Goal: Communication & Community: Participate in discussion

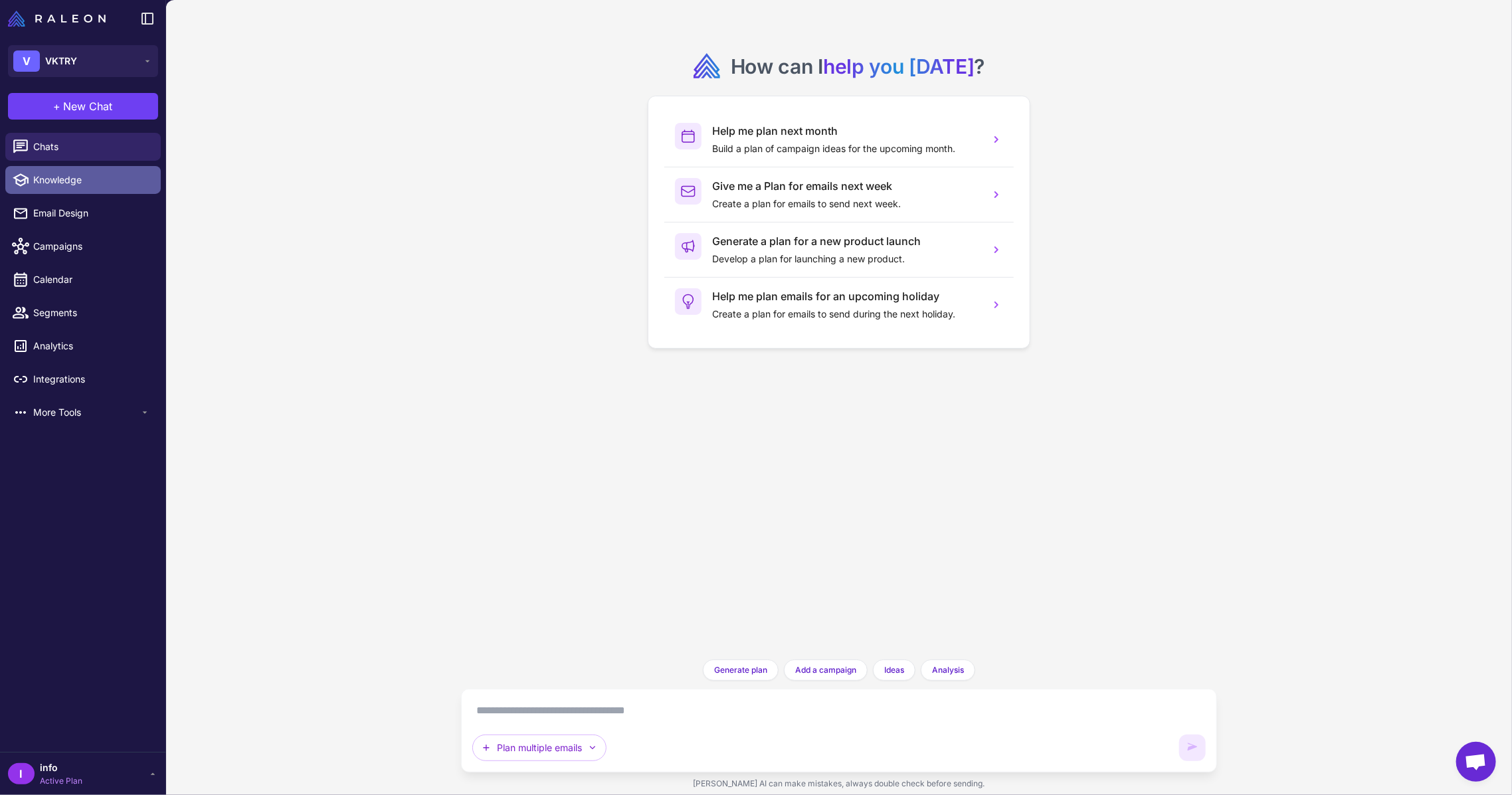
click at [50, 182] on span "Knowledge" at bounding box center [91, 180] width 117 height 15
select select
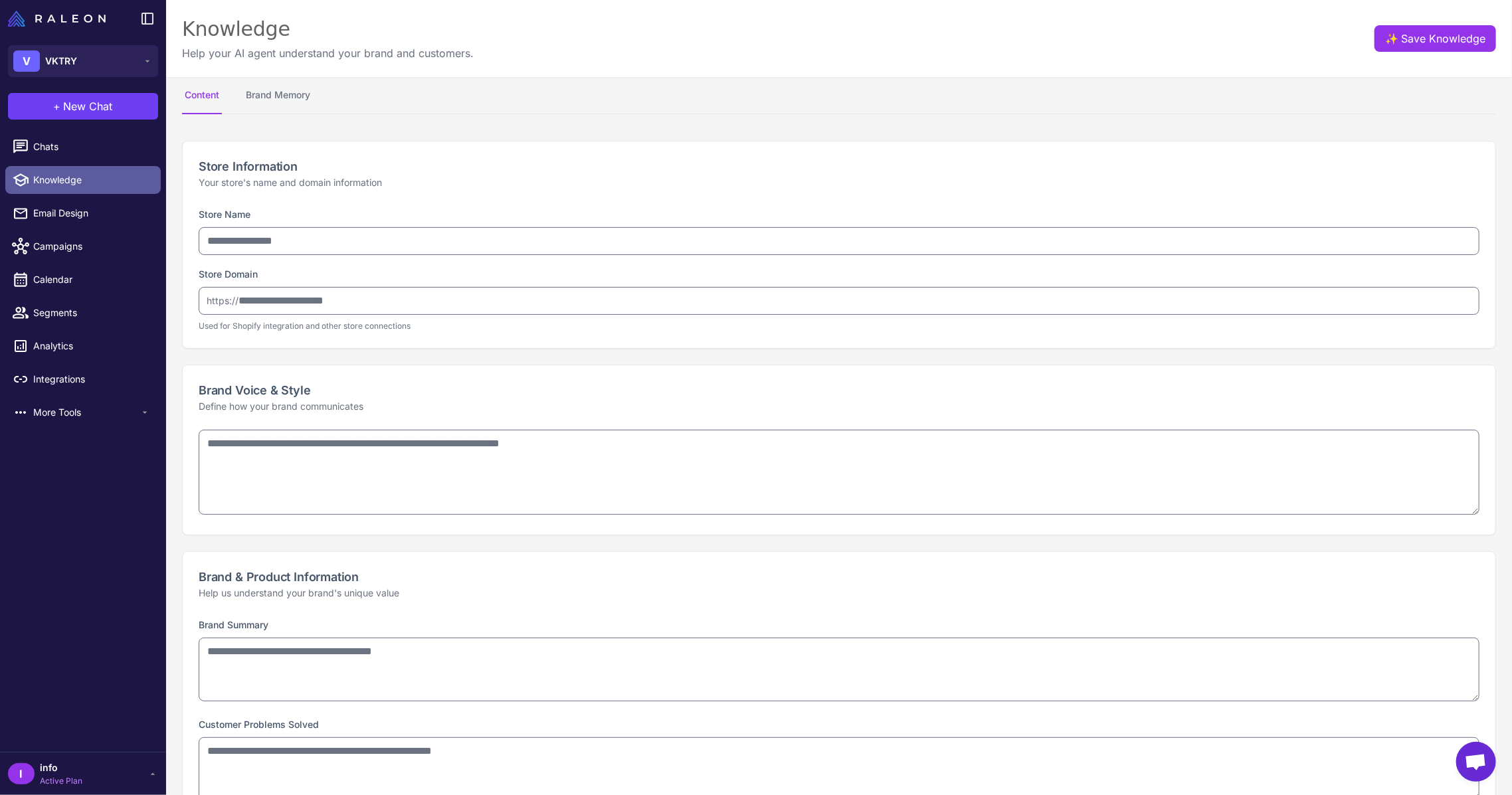
type input "*****"
type input "**********"
type textarea "**********"
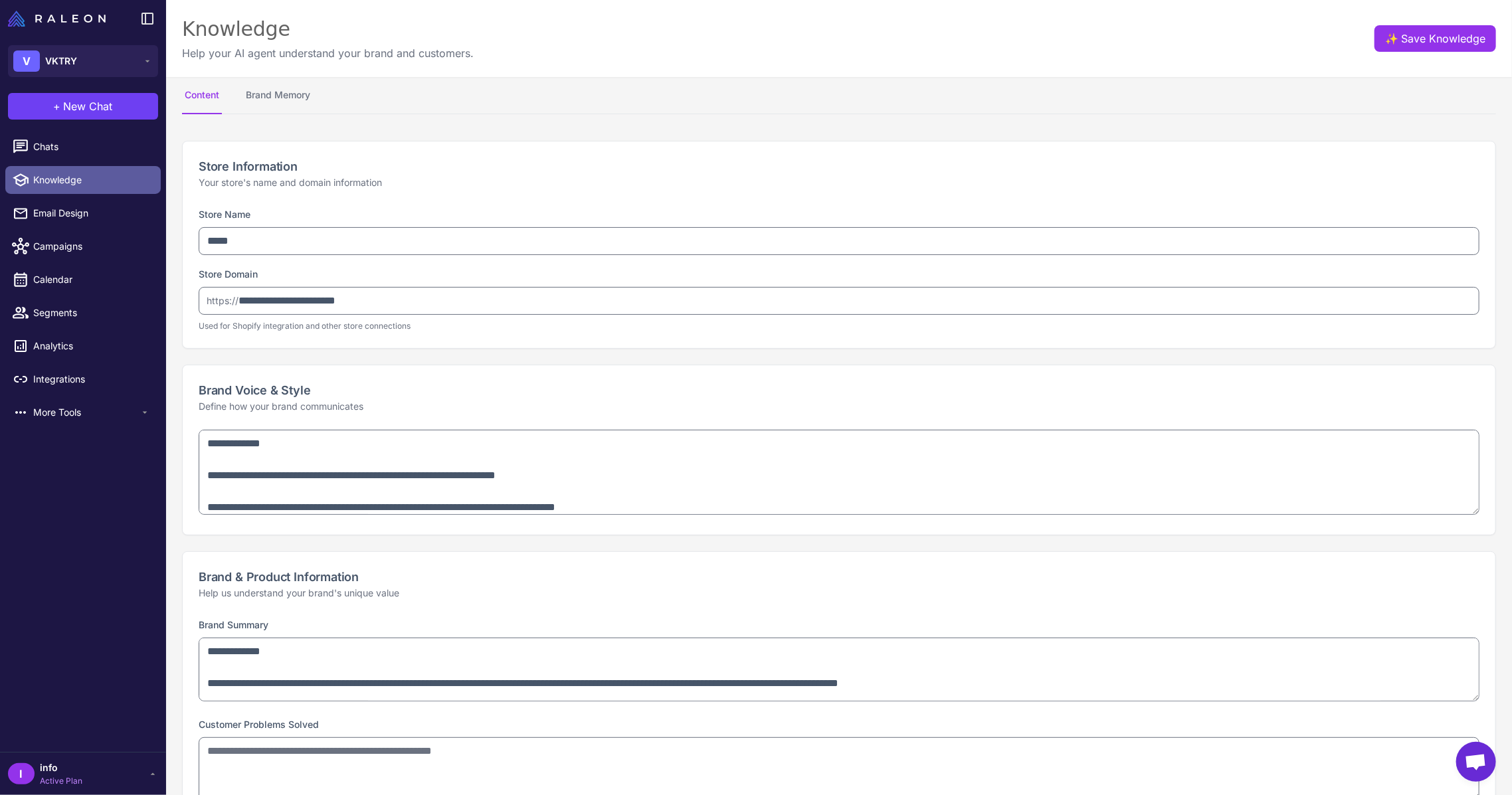
type textarea "**********"
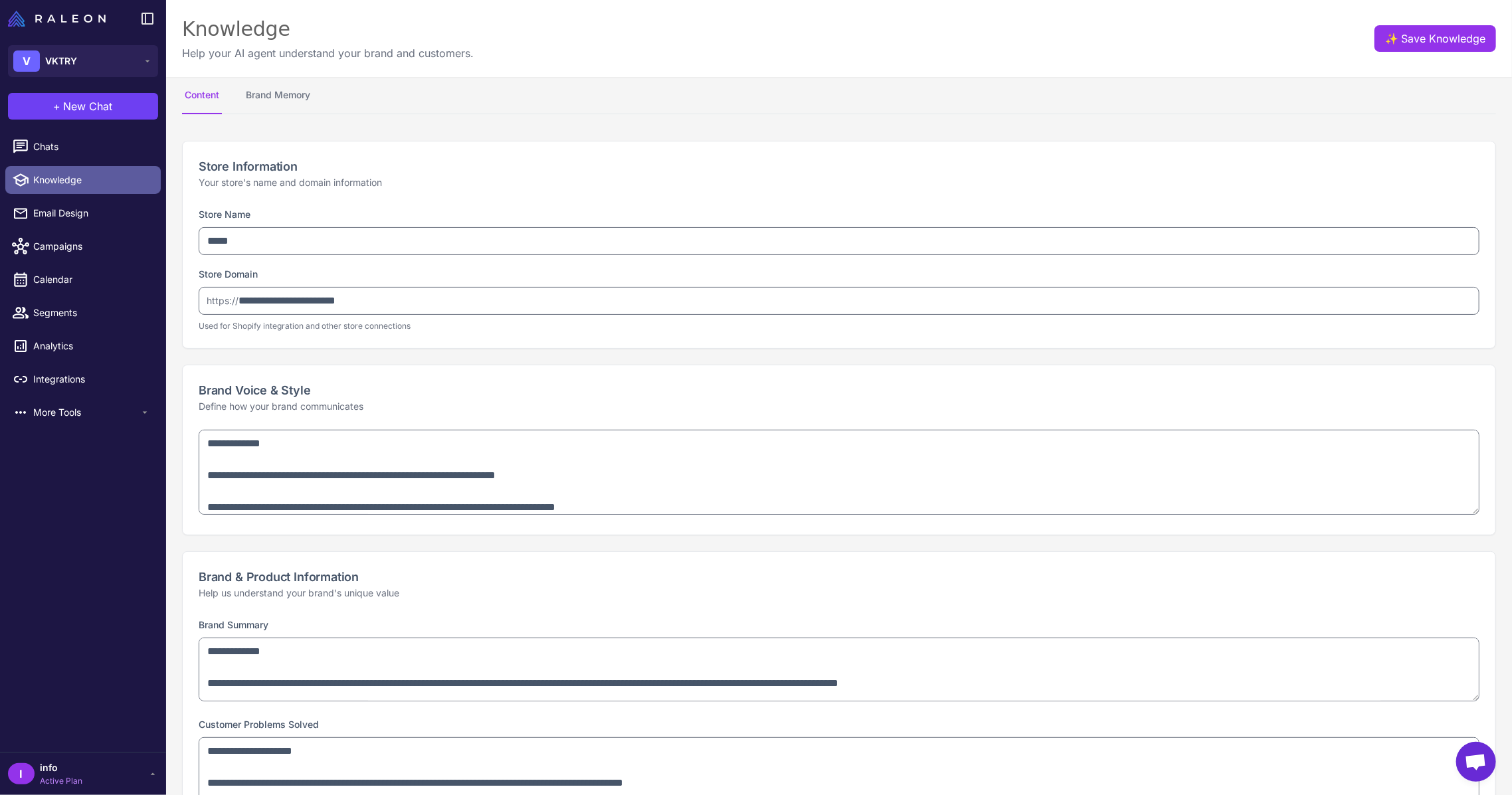
select select "***"
type textarea "**********"
click at [50, 203] on link "Email Design" at bounding box center [83, 212] width 156 height 28
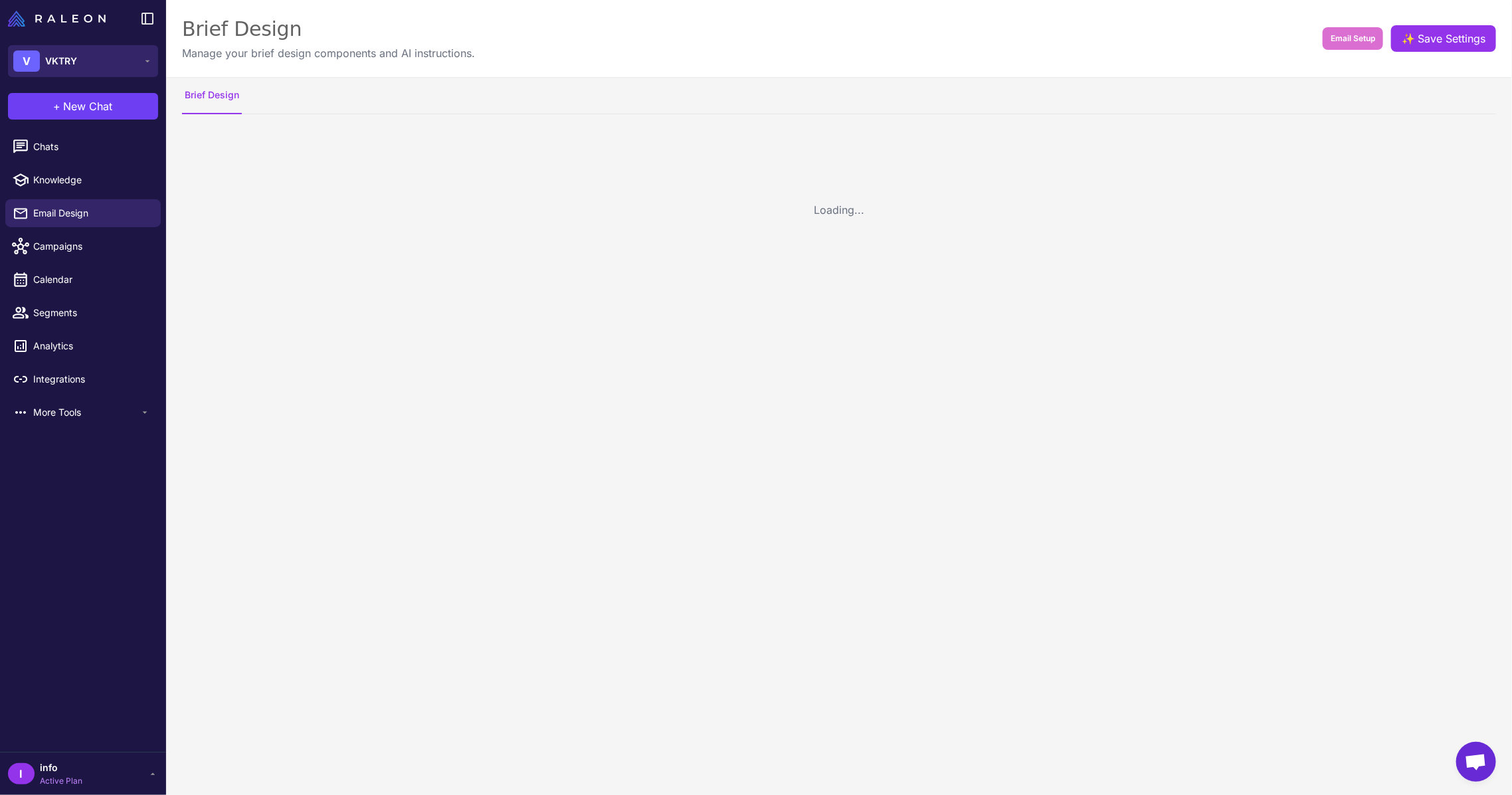
click at [66, 68] on div "V VKTRY" at bounding box center [45, 61] width 64 height 21
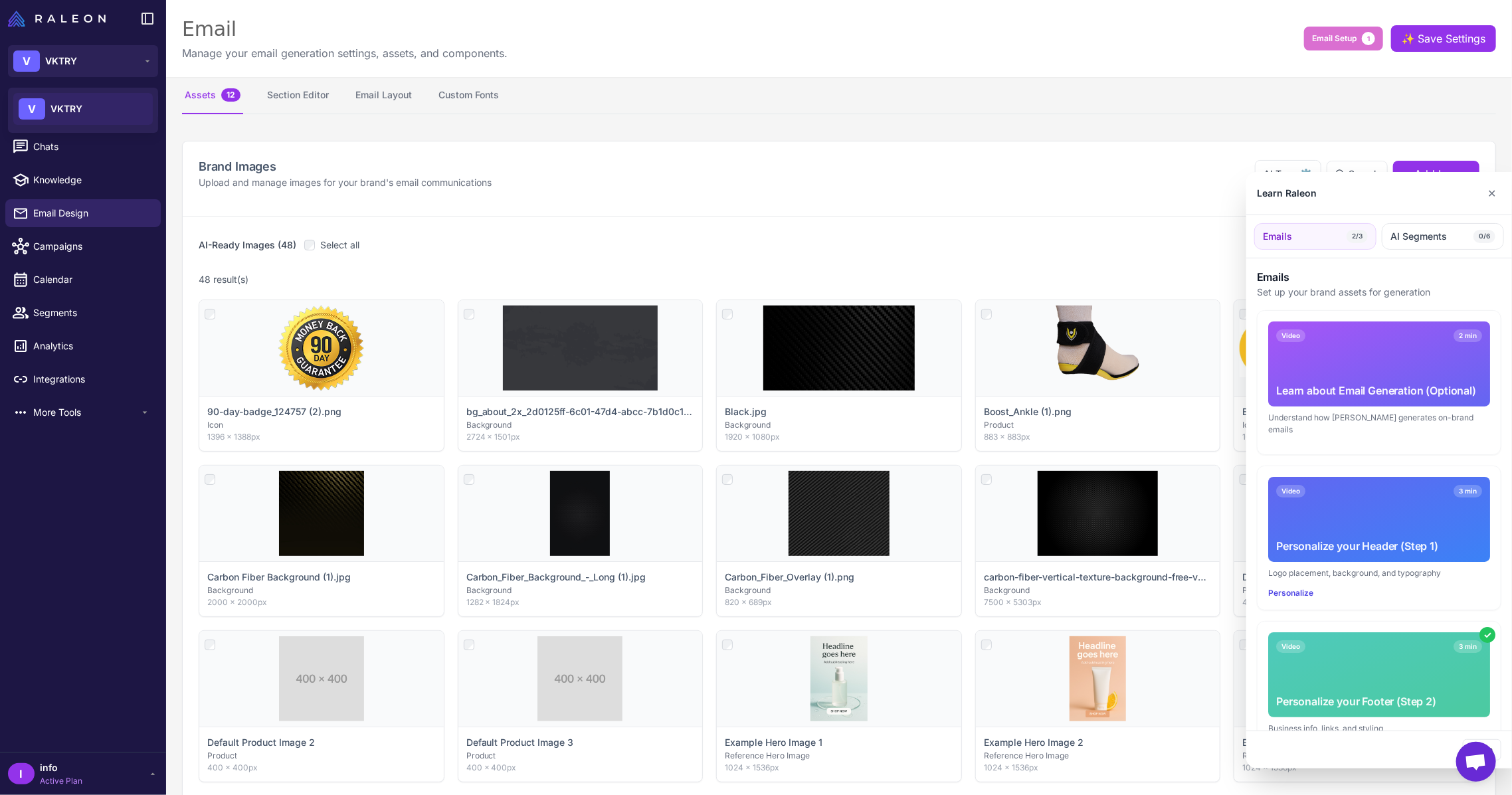
click at [63, 143] on div at bounding box center [756, 397] width 1512 height 795
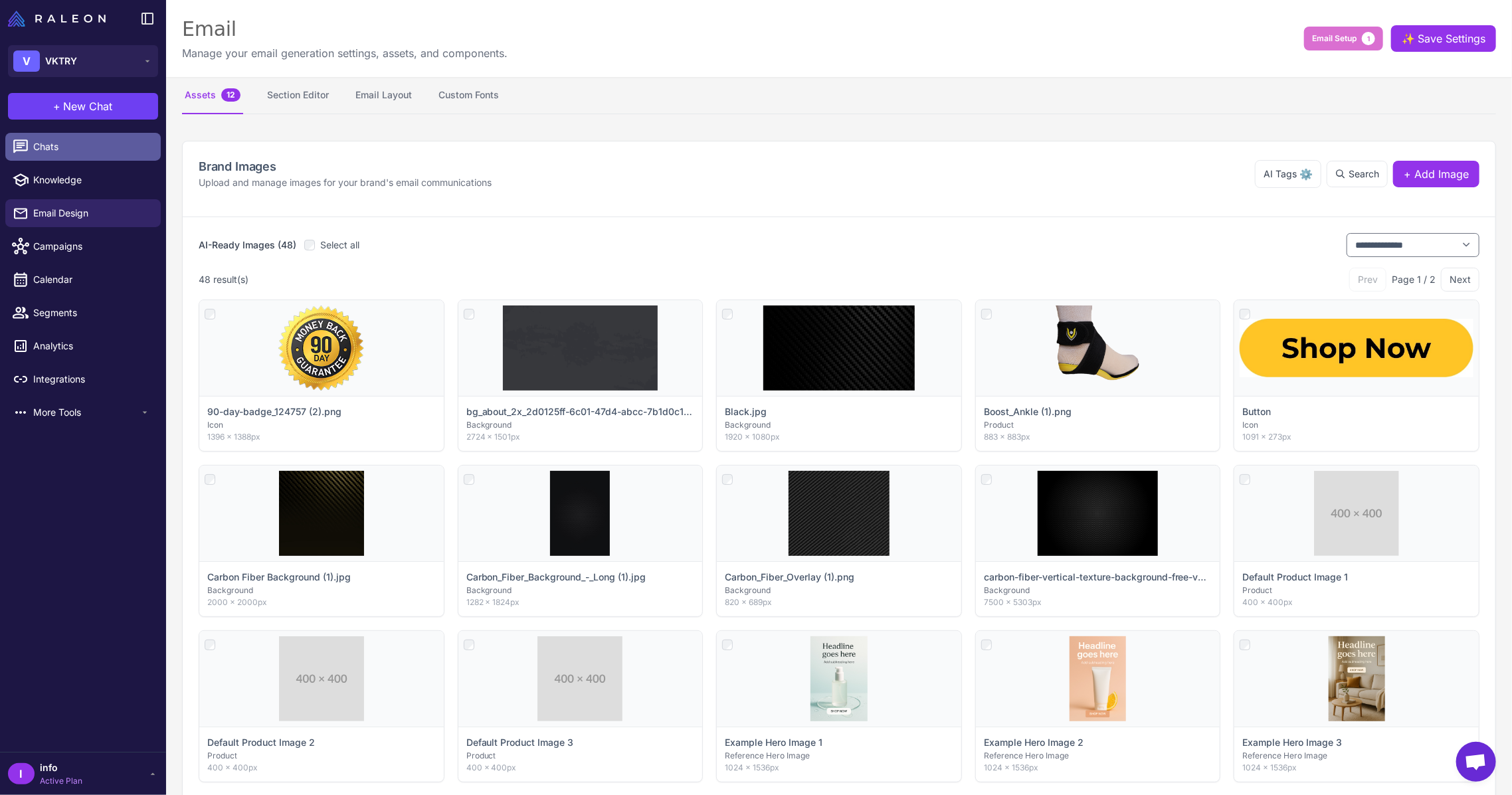
click at [46, 149] on span "Chats" at bounding box center [91, 146] width 117 height 15
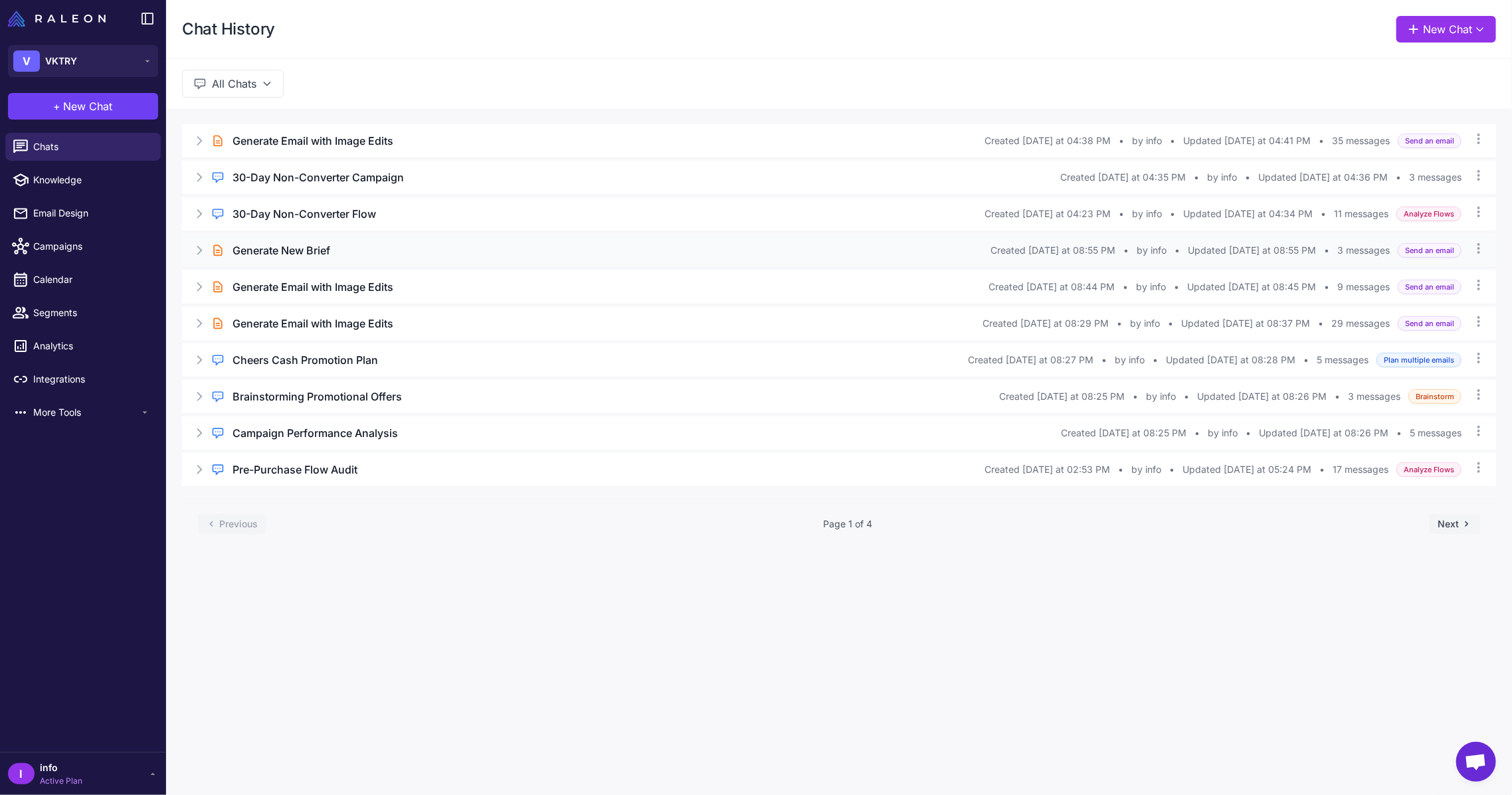
click at [292, 255] on h3 "Generate New Brief" at bounding box center [281, 250] width 97 height 16
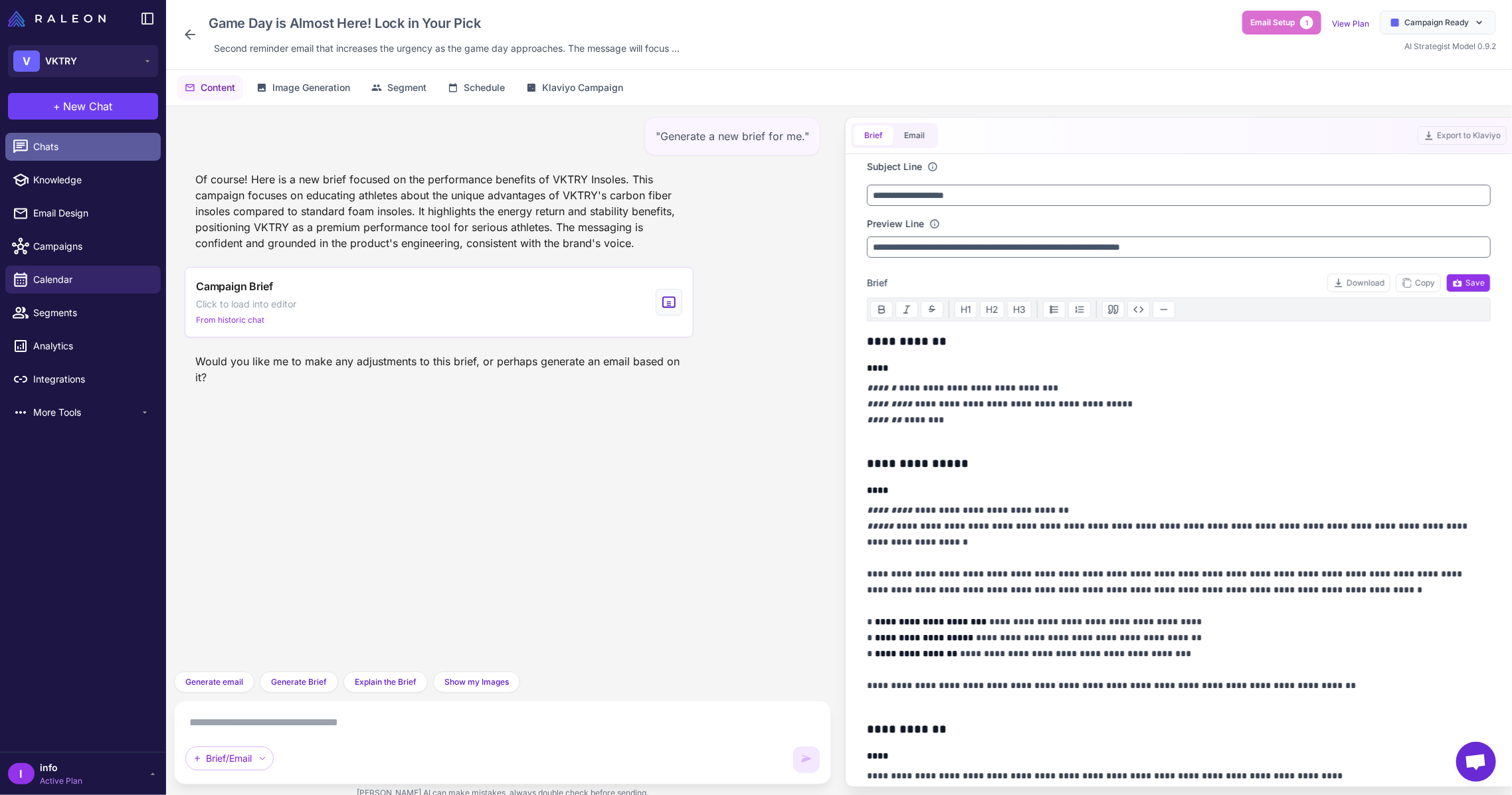
click at [63, 148] on span "Chats" at bounding box center [91, 146] width 117 height 15
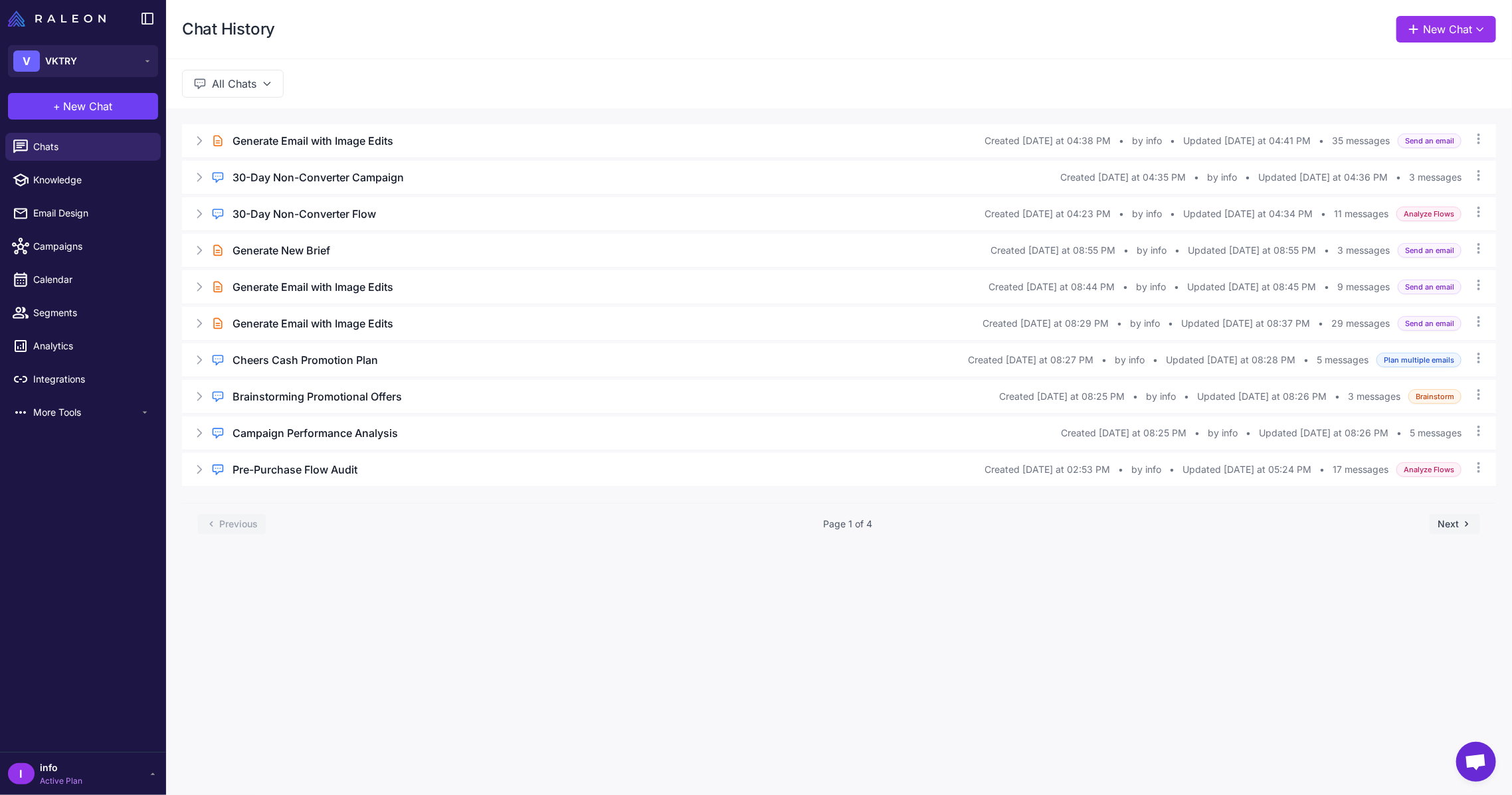
click at [302, 149] on div "Brief Chat Generate Email with Image Edits Created [DATE] at 04:38 PM • by info…" at bounding box center [838, 141] width 1314 height 33
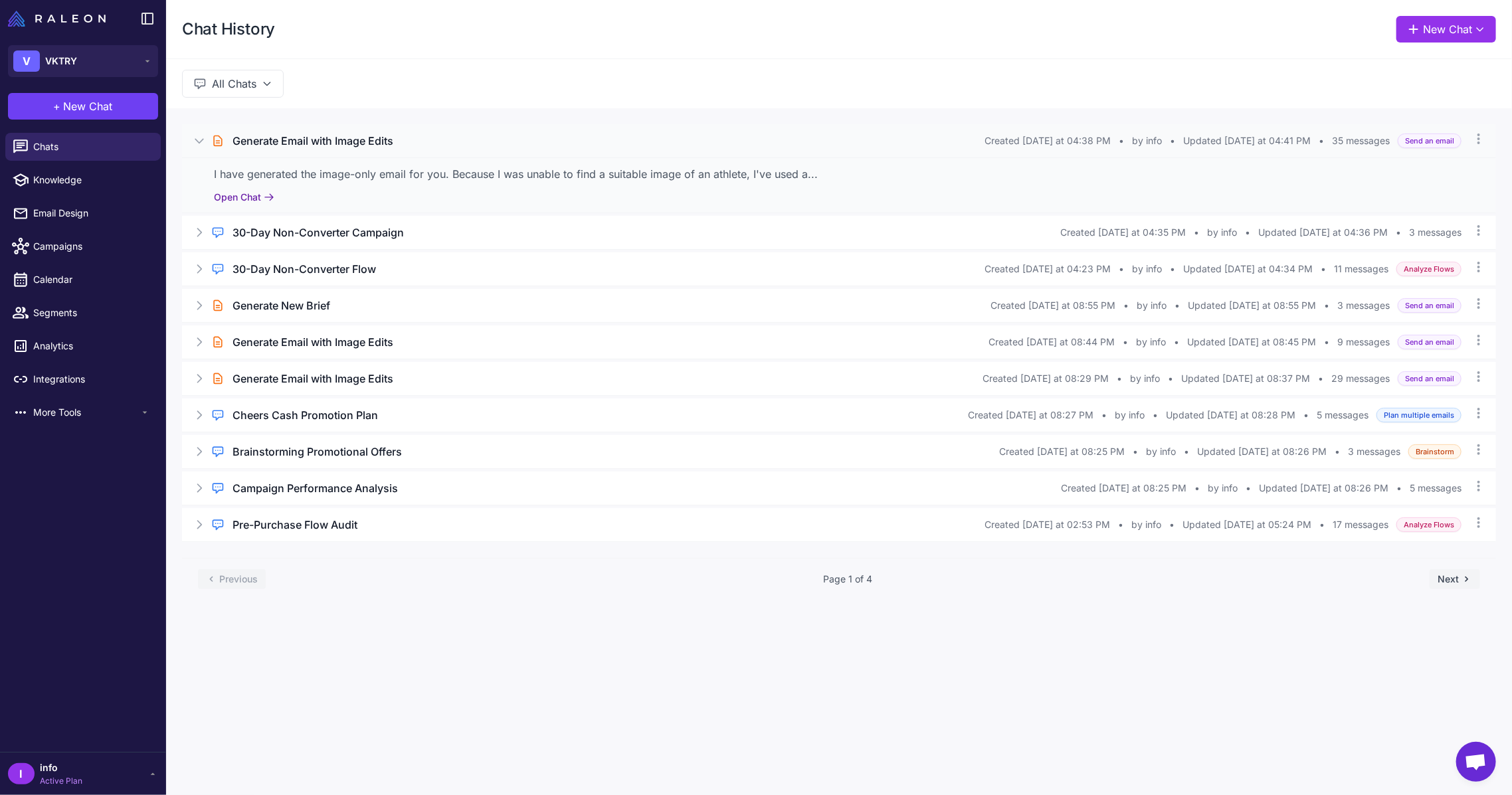
click at [255, 191] on button "Open Chat" at bounding box center [244, 197] width 61 height 15
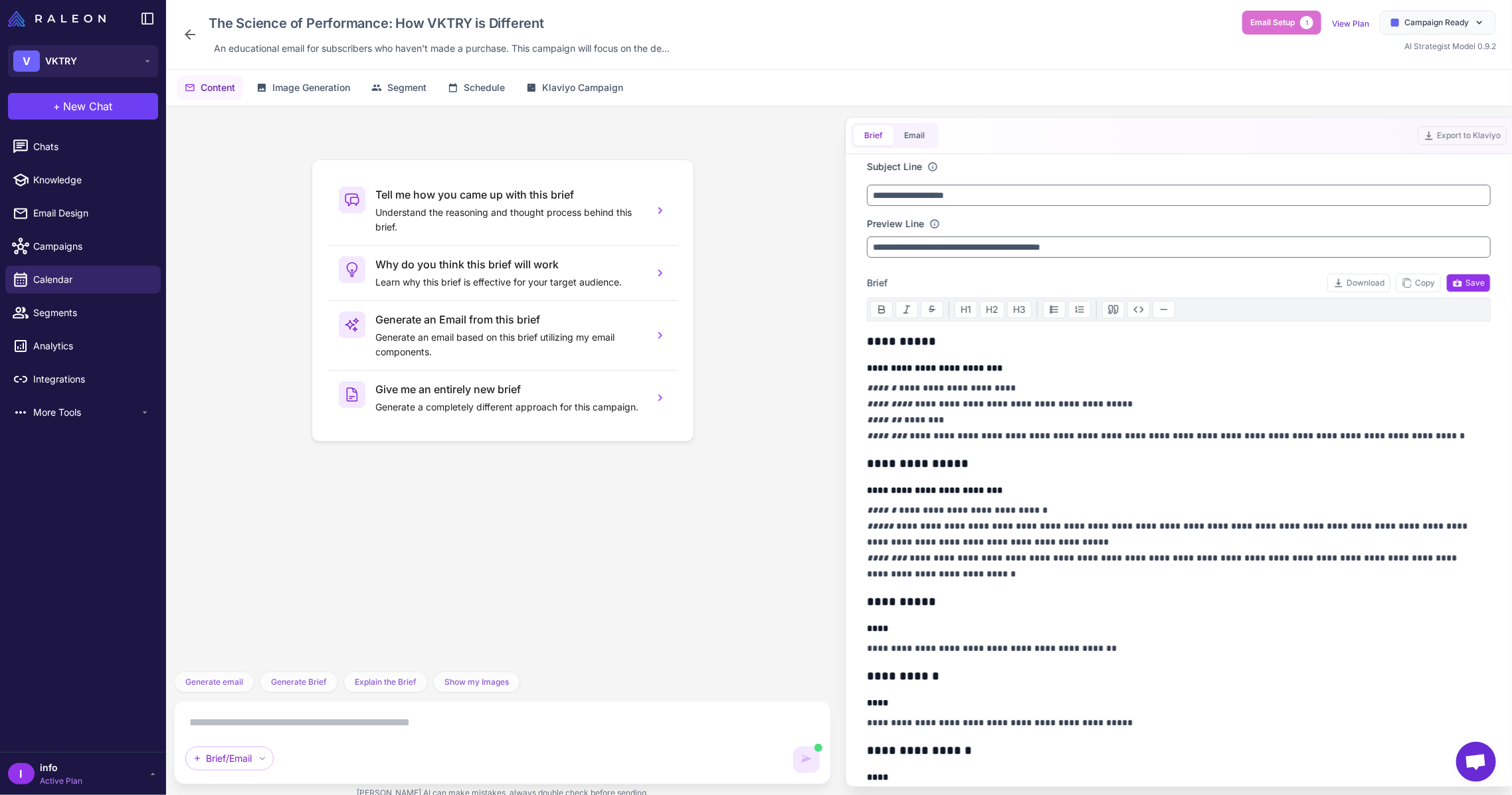
click at [186, 21] on div "The Science of Performance: How VKTRY is Different An educational email for sub…" at bounding box center [428, 35] width 493 height 48
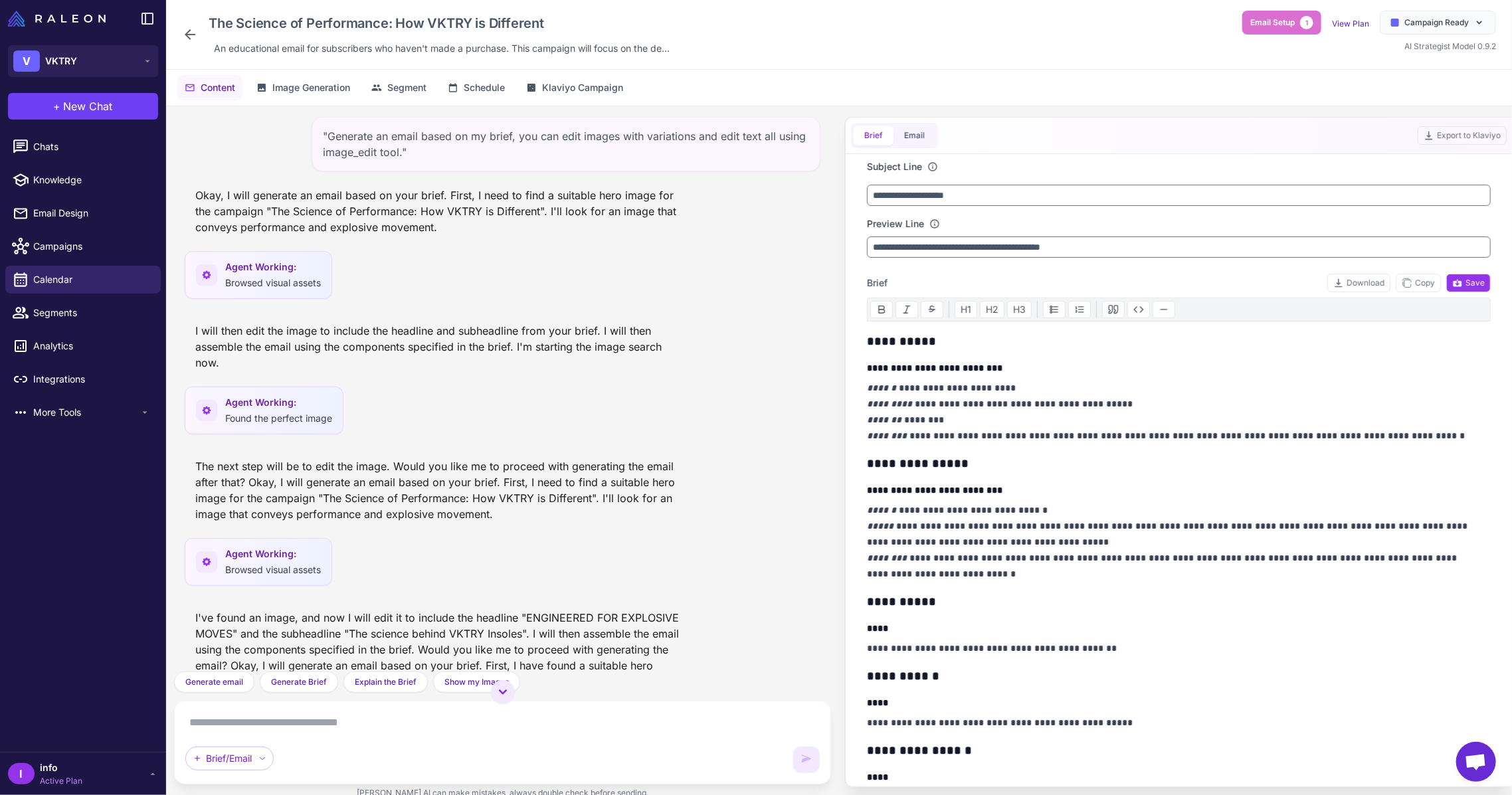
click at [193, 34] on icon at bounding box center [190, 35] width 11 height 11
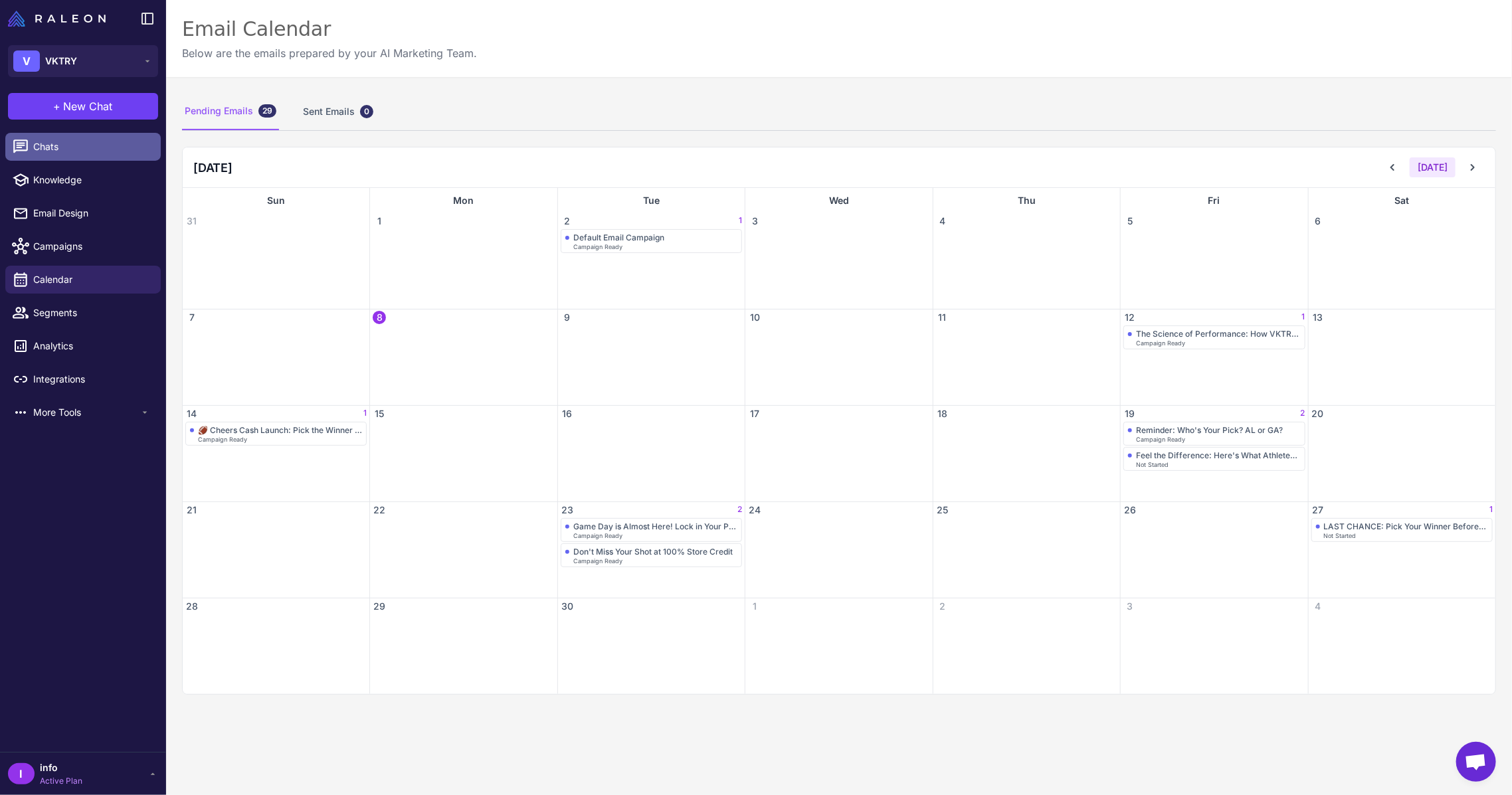
drag, startPoint x: 97, startPoint y: 124, endPoint x: 90, endPoint y: 139, distance: 16.6
click at [93, 126] on div "+ New Chat Raleon Agents Send an email Plan multiple emails Brainstorm Analyze …" at bounding box center [83, 106] width 166 height 42
click at [90, 140] on span "Chats" at bounding box center [91, 146] width 117 height 15
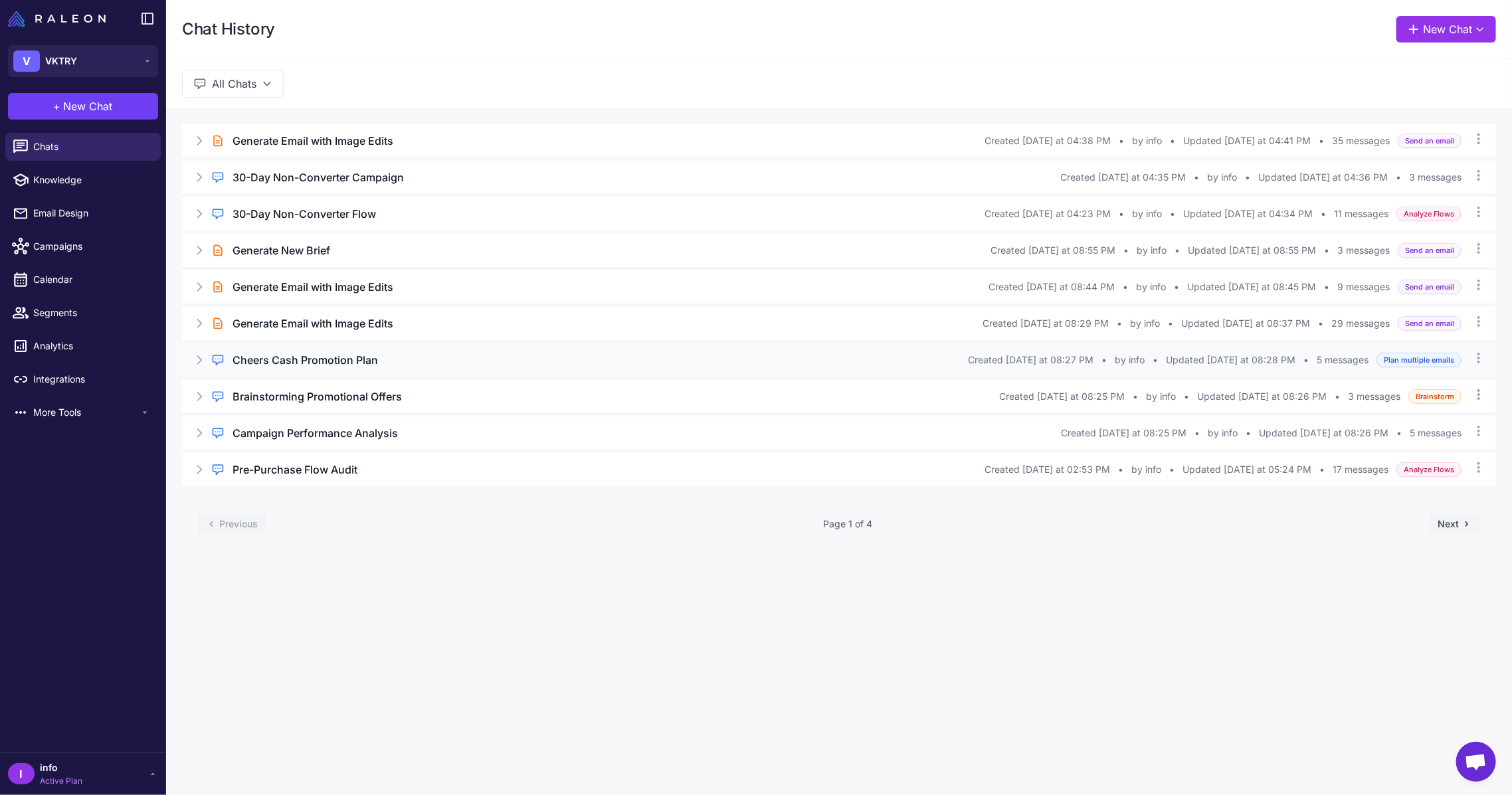
click at [306, 370] on div "Regular Chat Cheers Cash Promotion Plan Created [DATE] at 08:27 PM • by info • …" at bounding box center [838, 360] width 1314 height 33
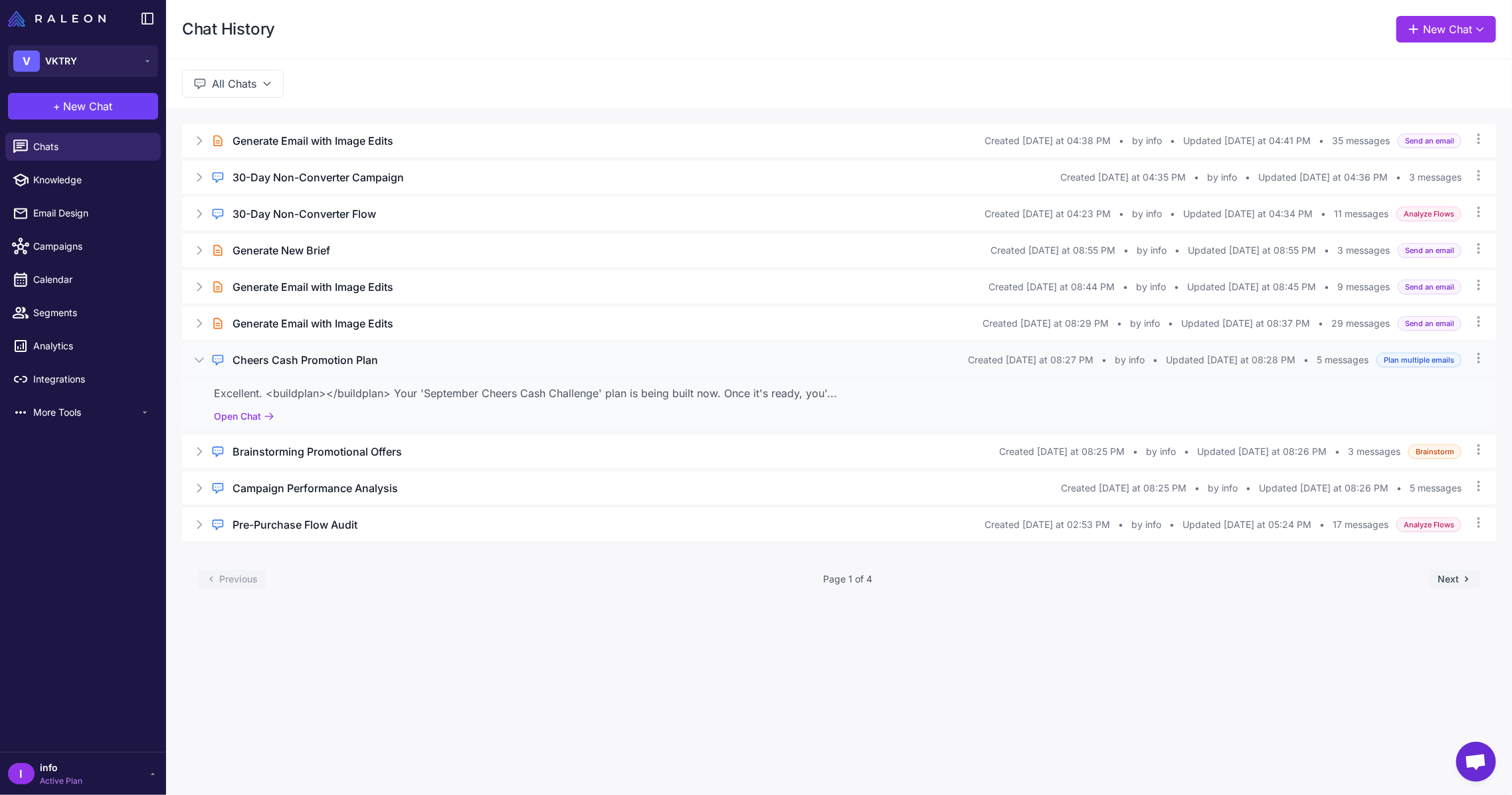
click at [255, 430] on div "Excellent. <buildplan></buildplan> Your 'September Cheers Cash Challenge' plan …" at bounding box center [838, 404] width 1314 height 55
click at [258, 425] on div "Excellent. <buildplan></buildplan> Your 'September Cheers Cash Challenge' plan …" at bounding box center [838, 404] width 1314 height 55
click at [258, 421] on button "Open Chat" at bounding box center [244, 416] width 61 height 15
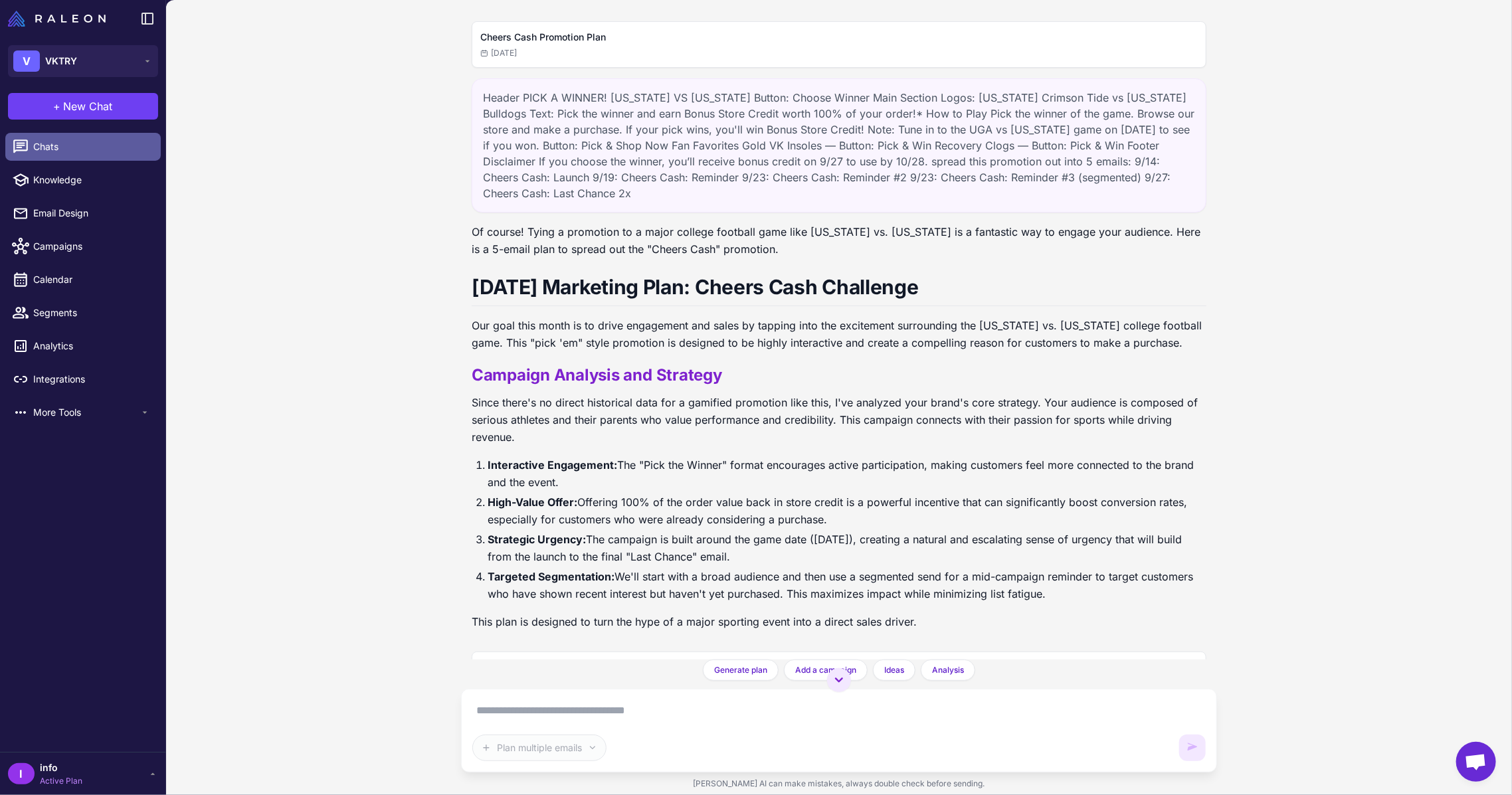
click at [55, 149] on span "Chats" at bounding box center [91, 146] width 117 height 15
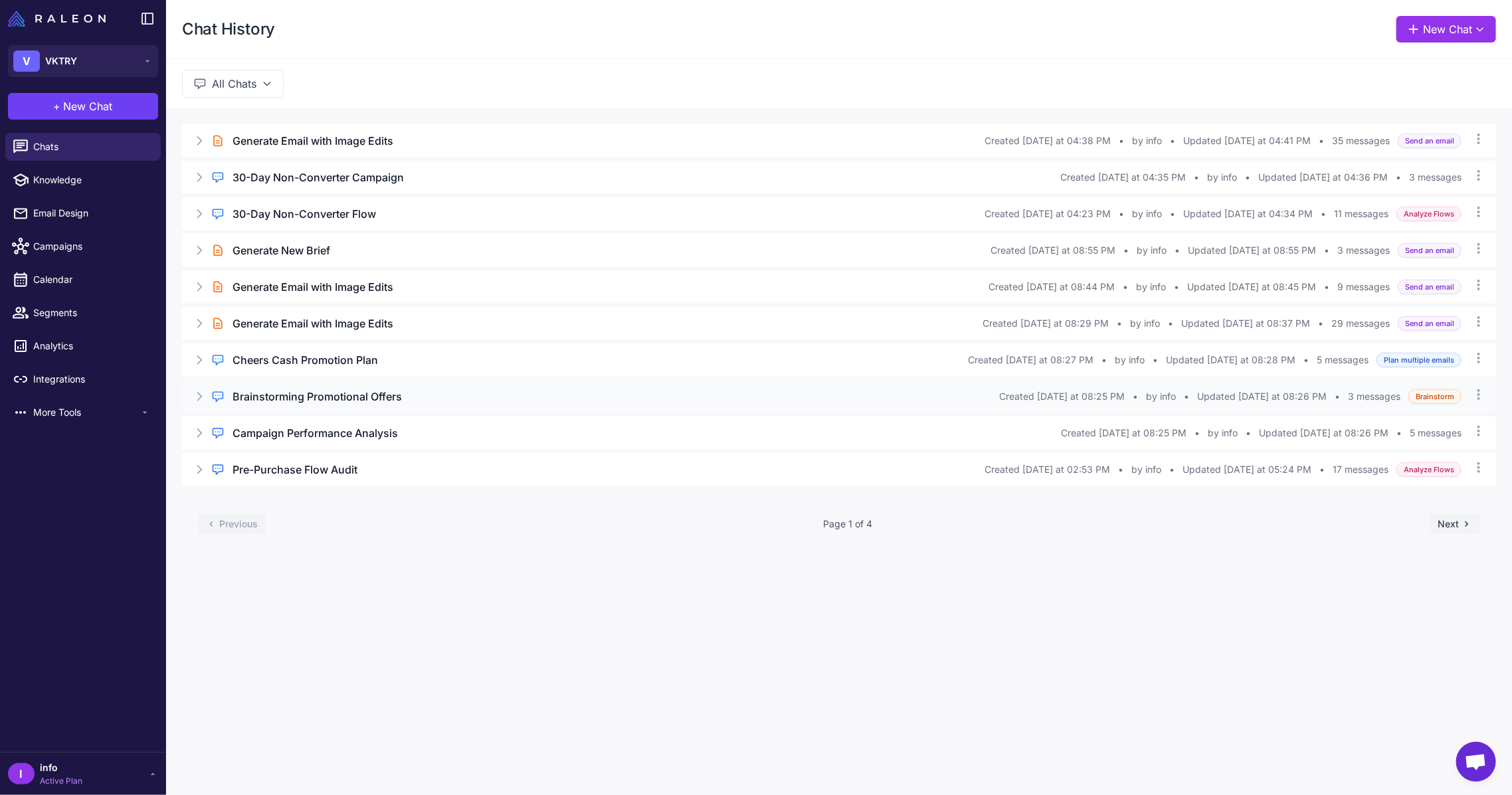
click at [204, 400] on icon at bounding box center [199, 396] width 13 height 13
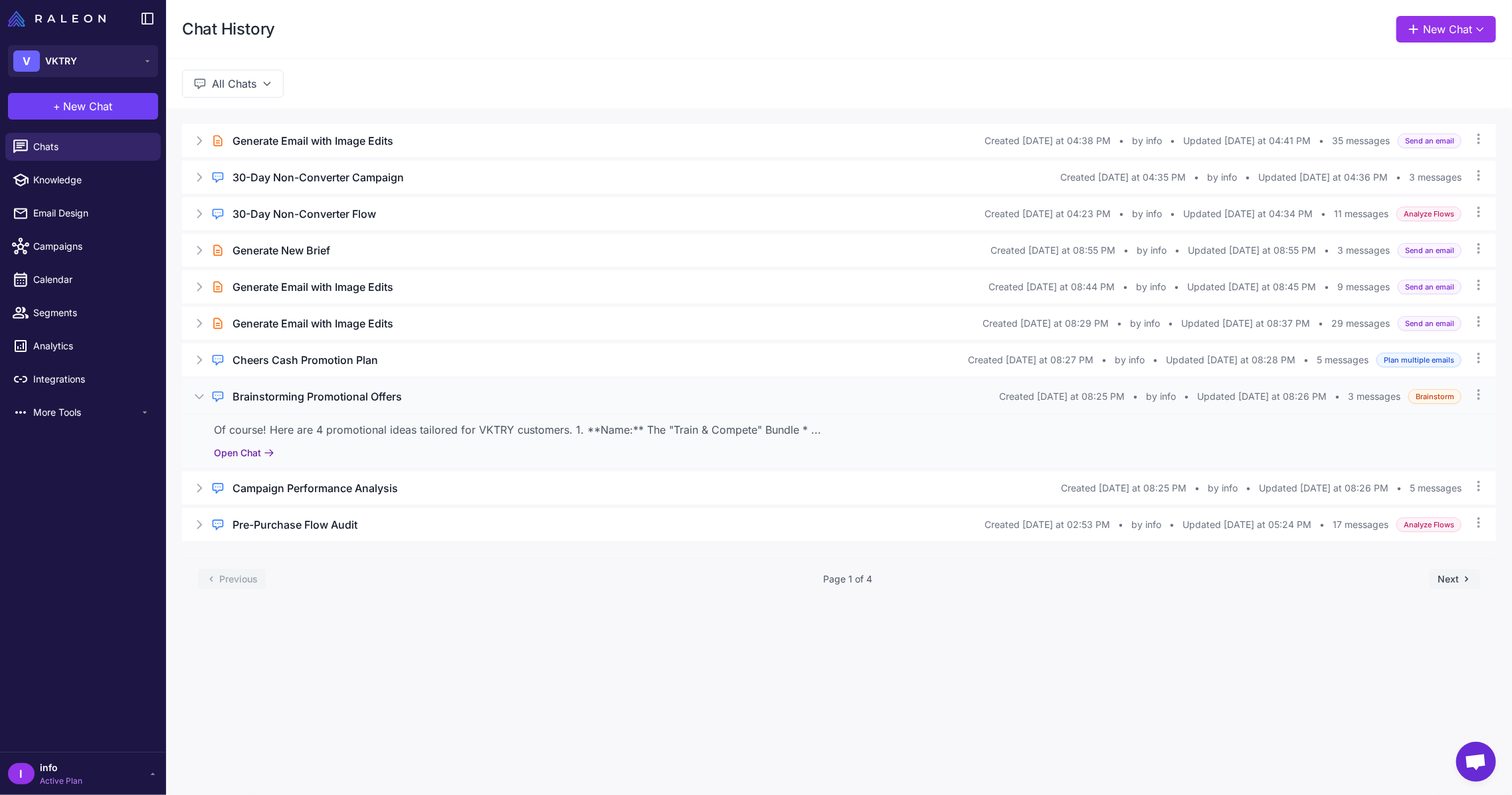
click at [229, 454] on button "Open Chat" at bounding box center [244, 453] width 61 height 15
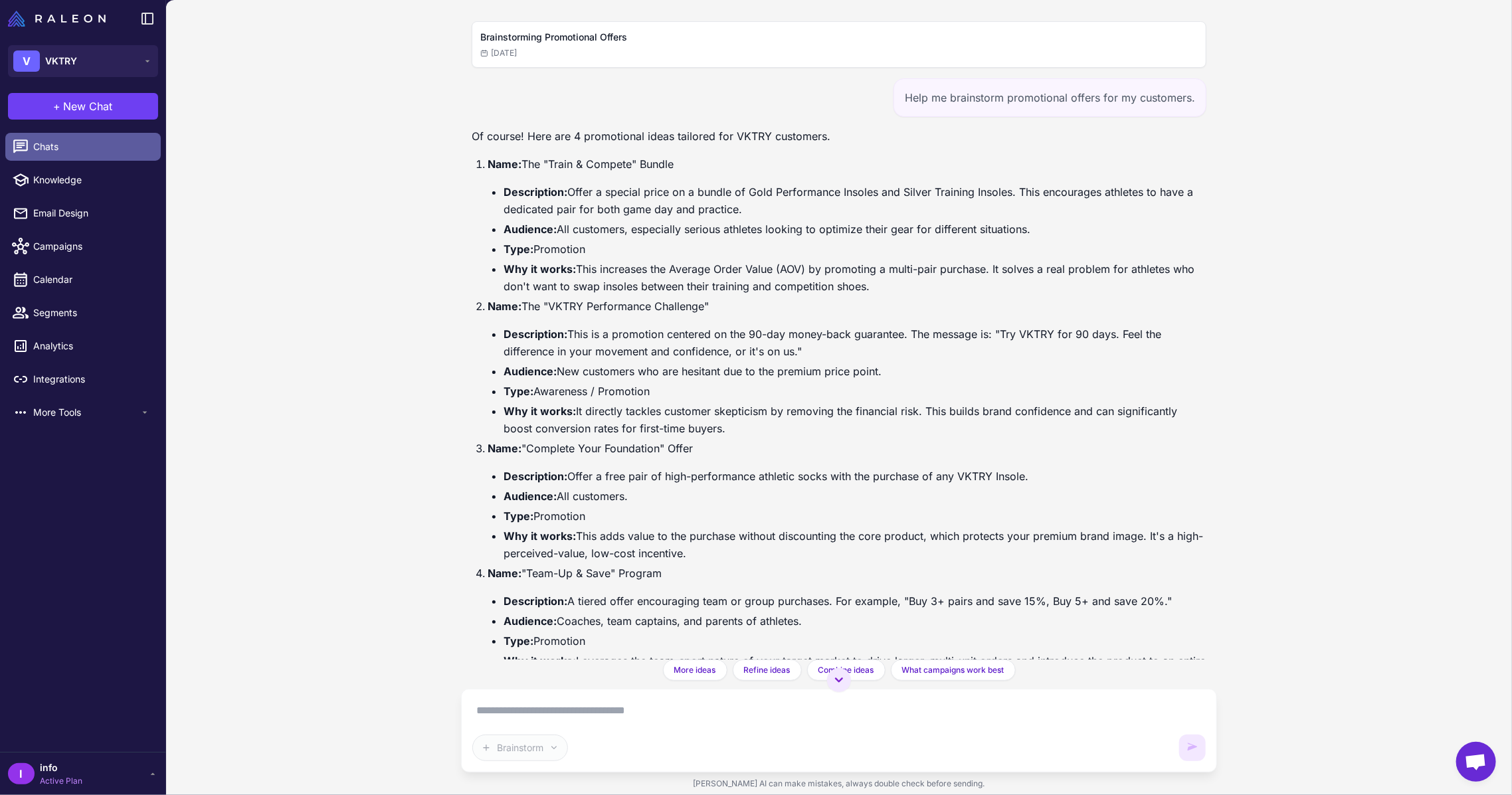
click at [57, 136] on link "Chats" at bounding box center [83, 146] width 156 height 28
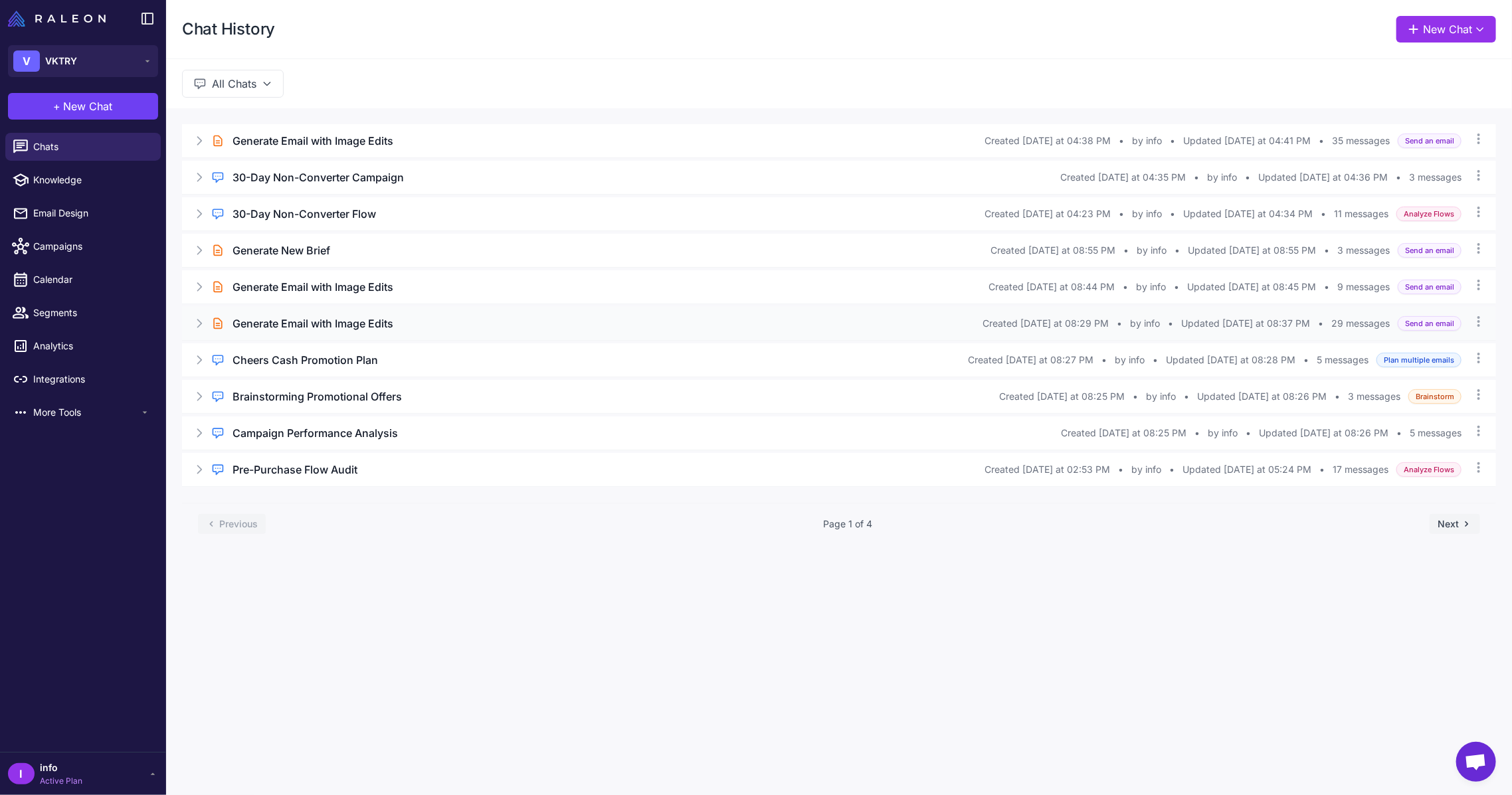
click at [288, 322] on h3 "Generate Email with Image Edits" at bounding box center [313, 323] width 160 height 16
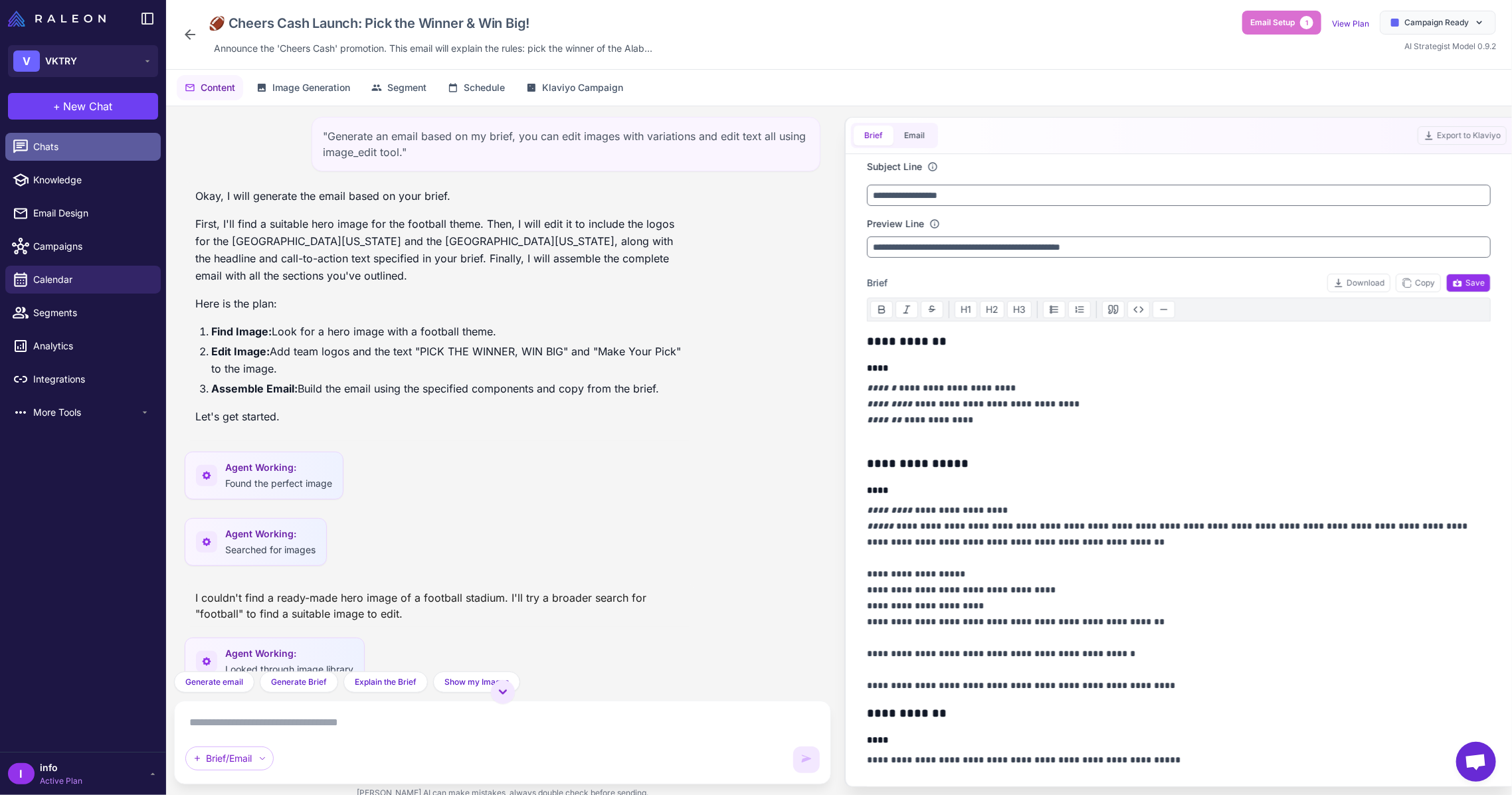
click at [66, 152] on span "Chats" at bounding box center [91, 146] width 117 height 15
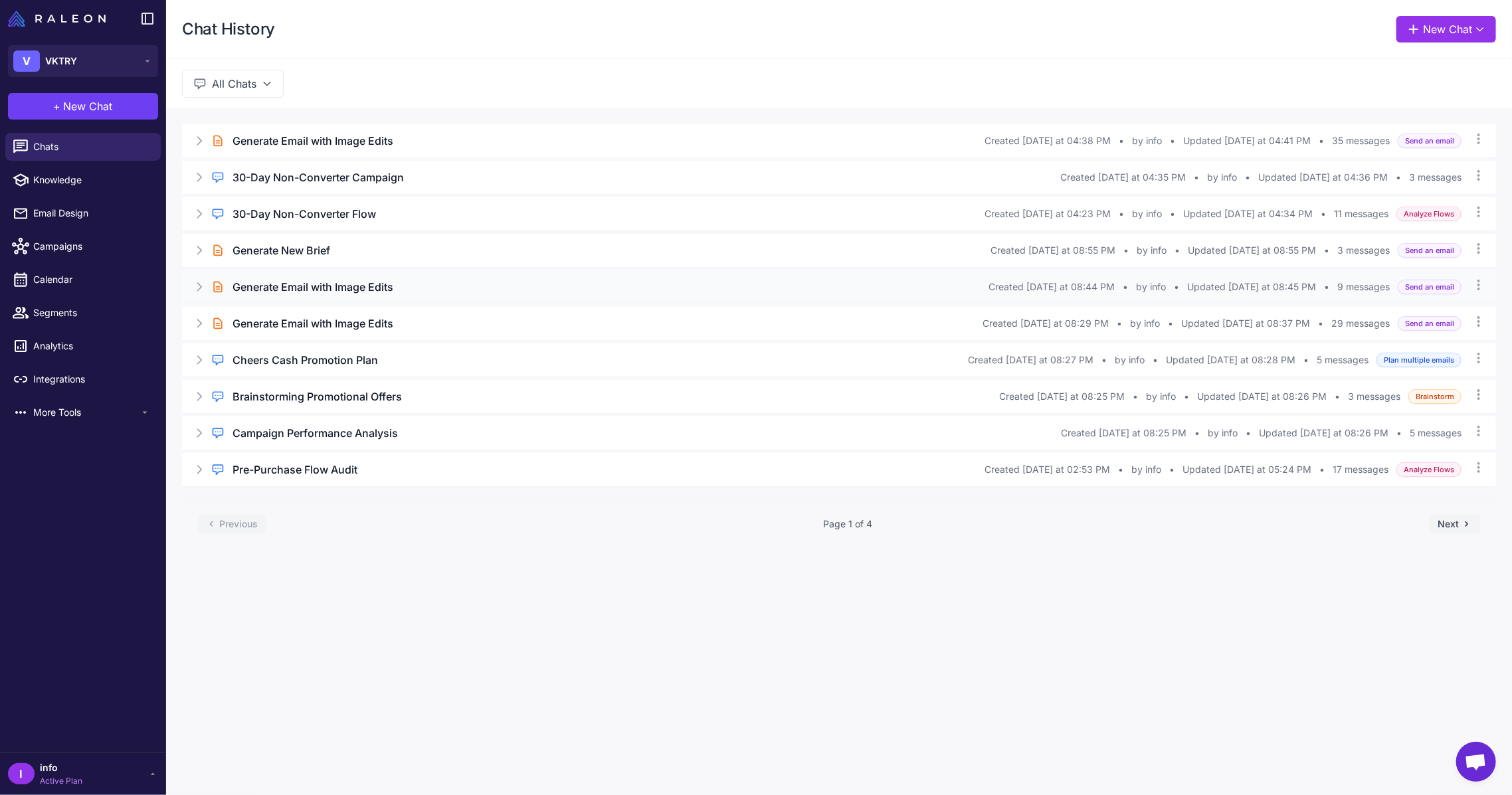
click at [370, 285] on h3 "Generate Email with Image Edits" at bounding box center [313, 287] width 160 height 16
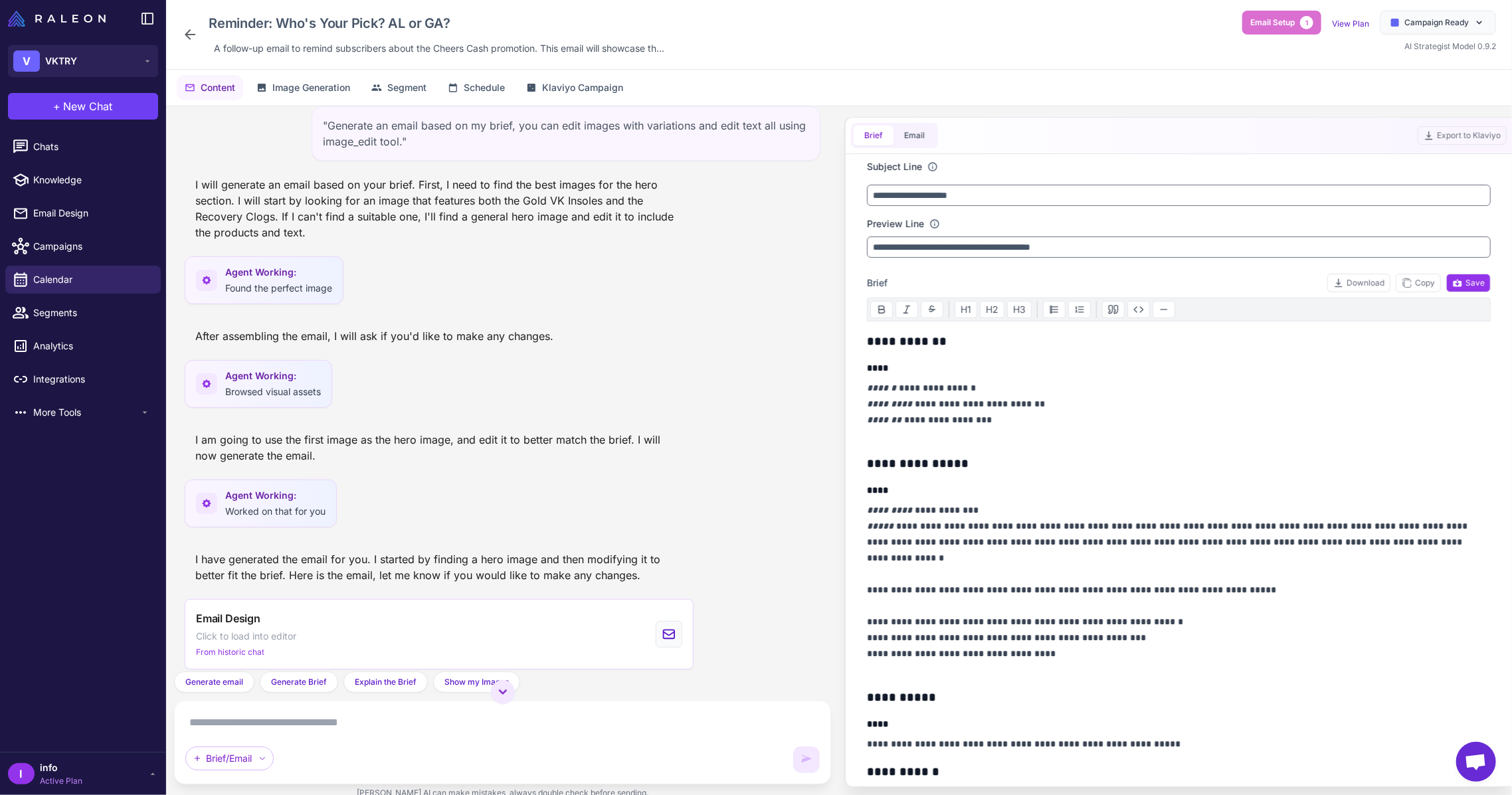
scroll to position [19, 0]
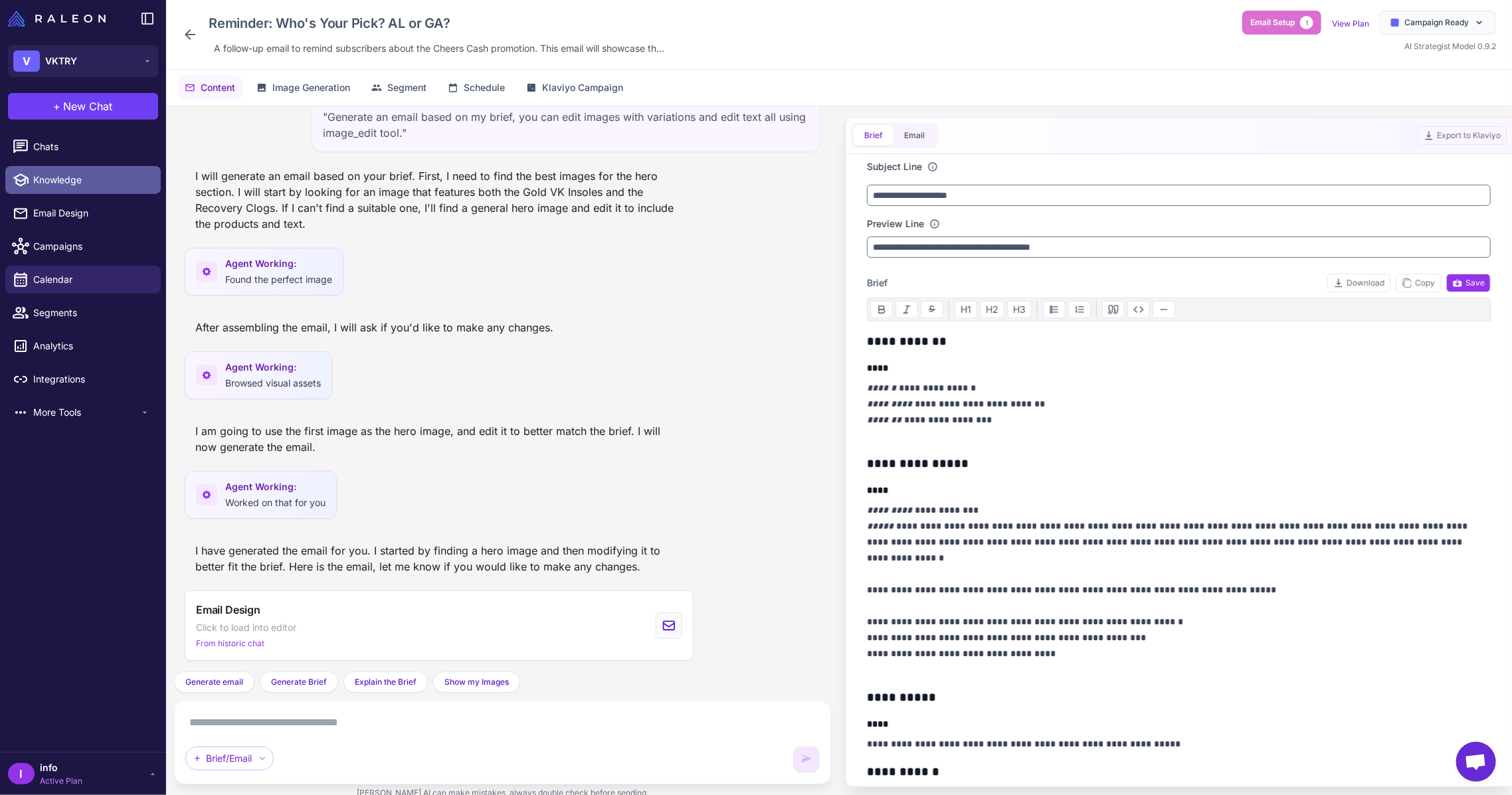
click at [64, 172] on link "Knowledge" at bounding box center [83, 179] width 156 height 28
select select
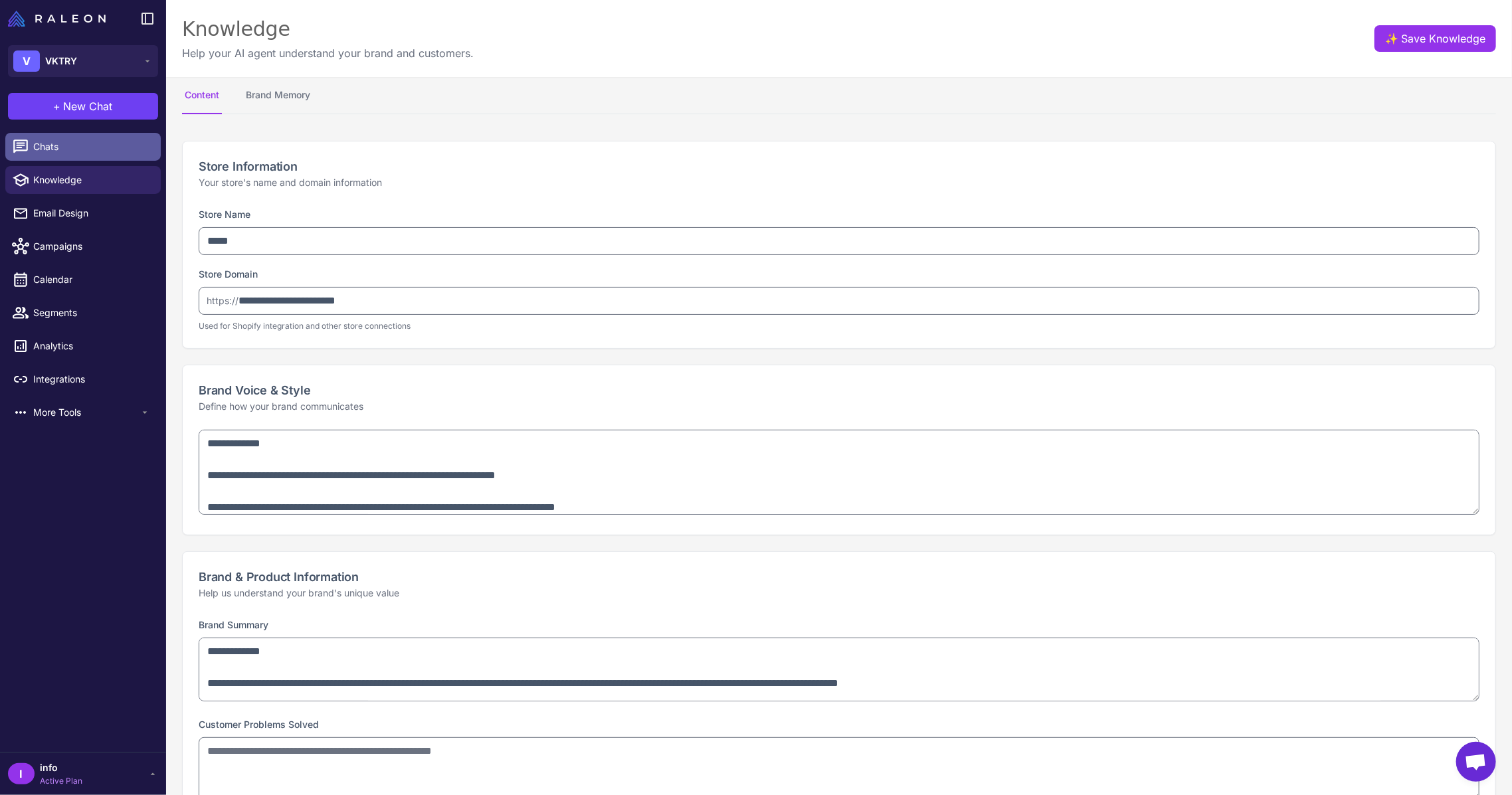
type textarea "**********"
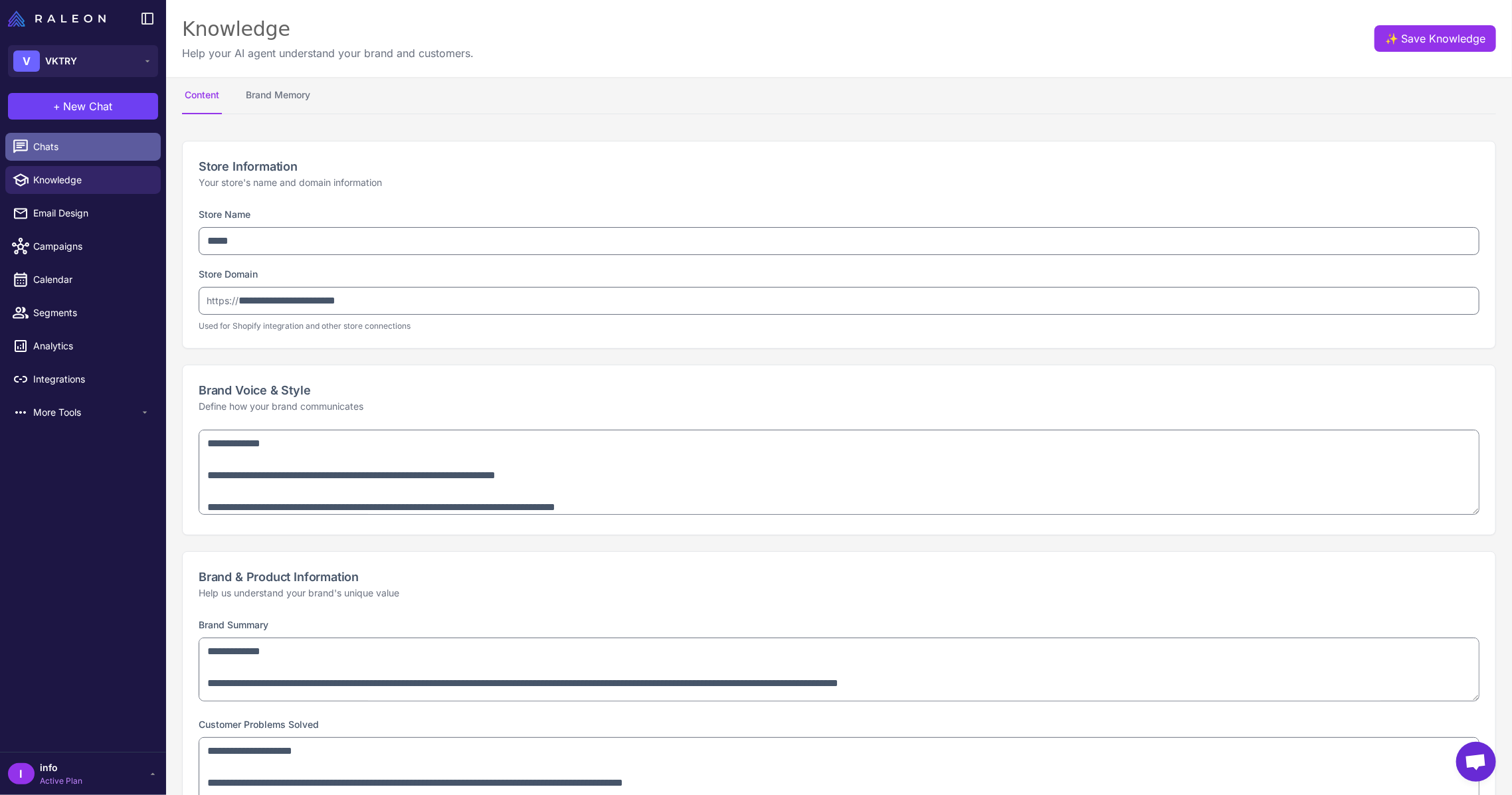
select select "***"
type textarea "**********"
click at [69, 146] on span "Chats" at bounding box center [91, 146] width 117 height 15
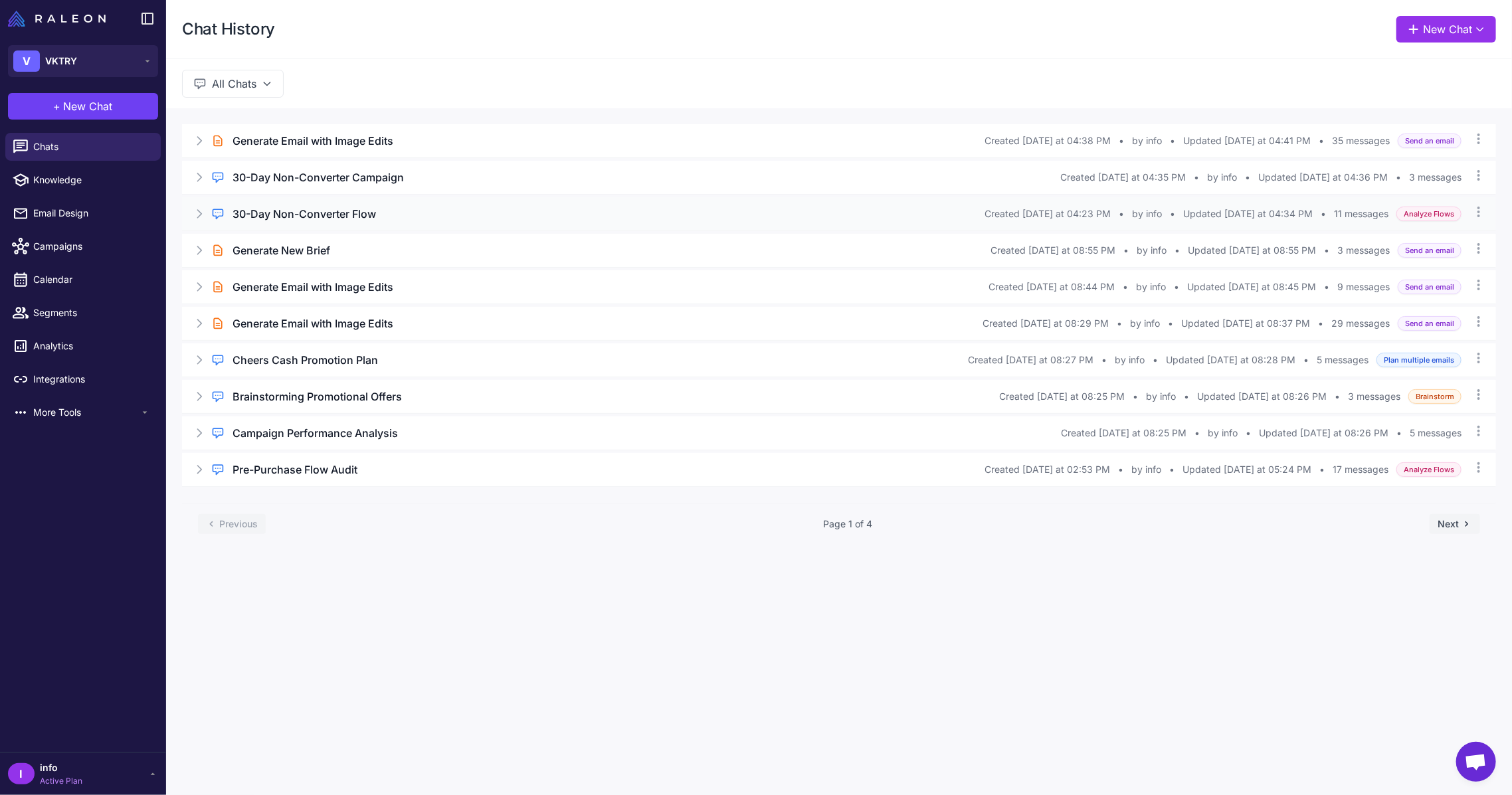
click at [329, 219] on h3 "30-Day Non-Converter Flow" at bounding box center [304, 214] width 143 height 16
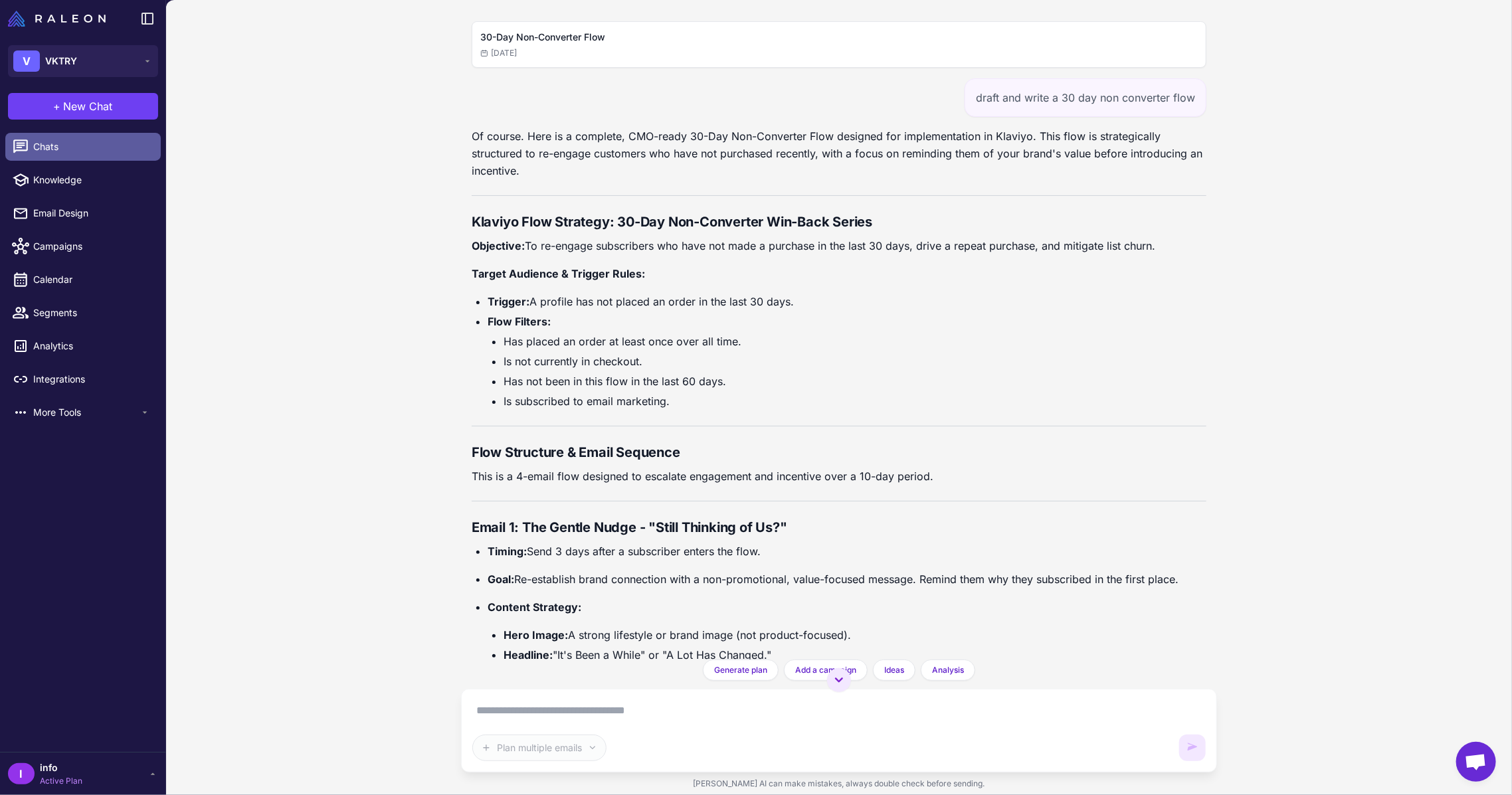
click at [75, 153] on span "Chats" at bounding box center [91, 146] width 117 height 15
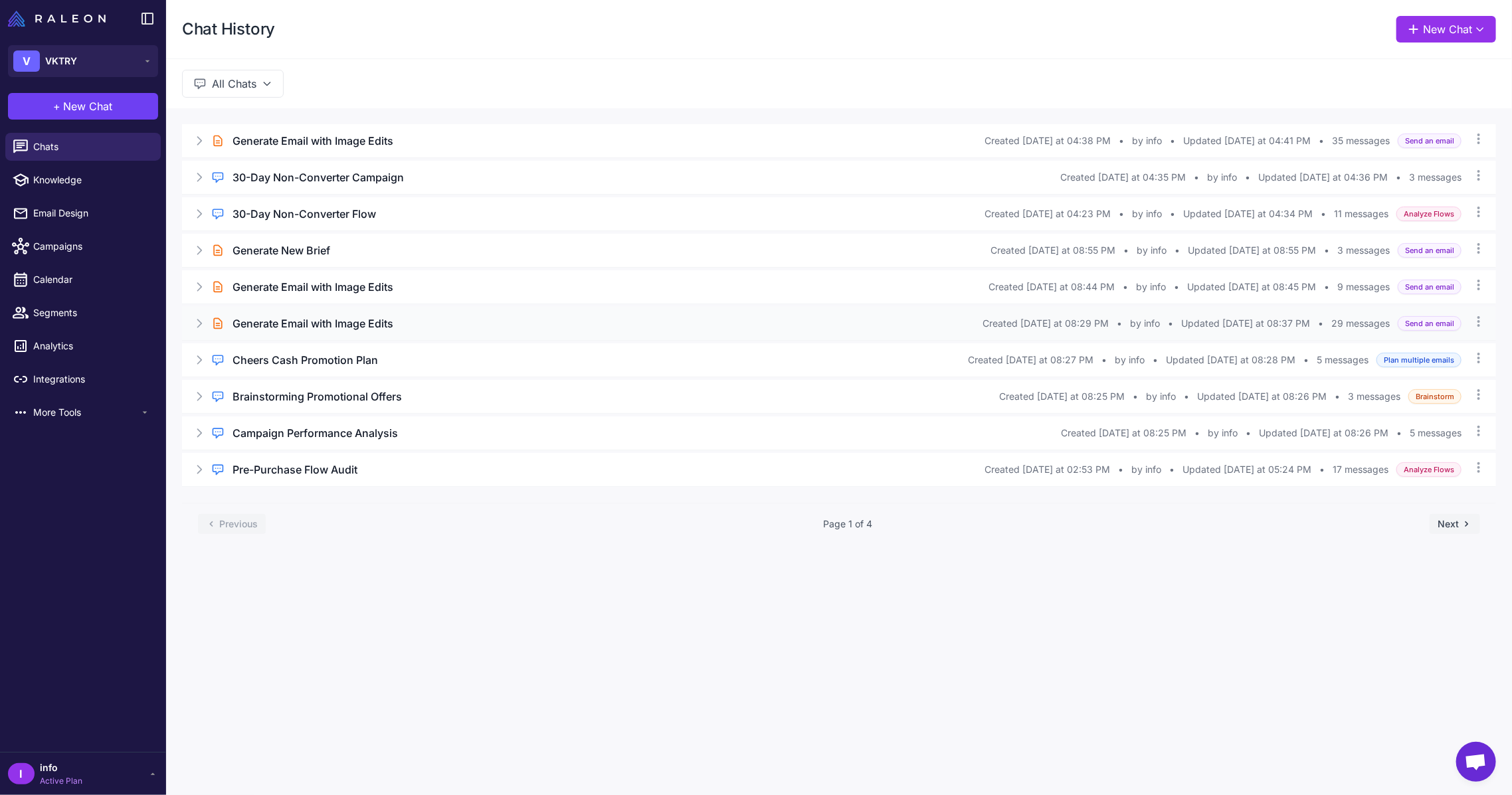
click at [336, 332] on h3 "Generate Email with Image Edits" at bounding box center [313, 323] width 160 height 16
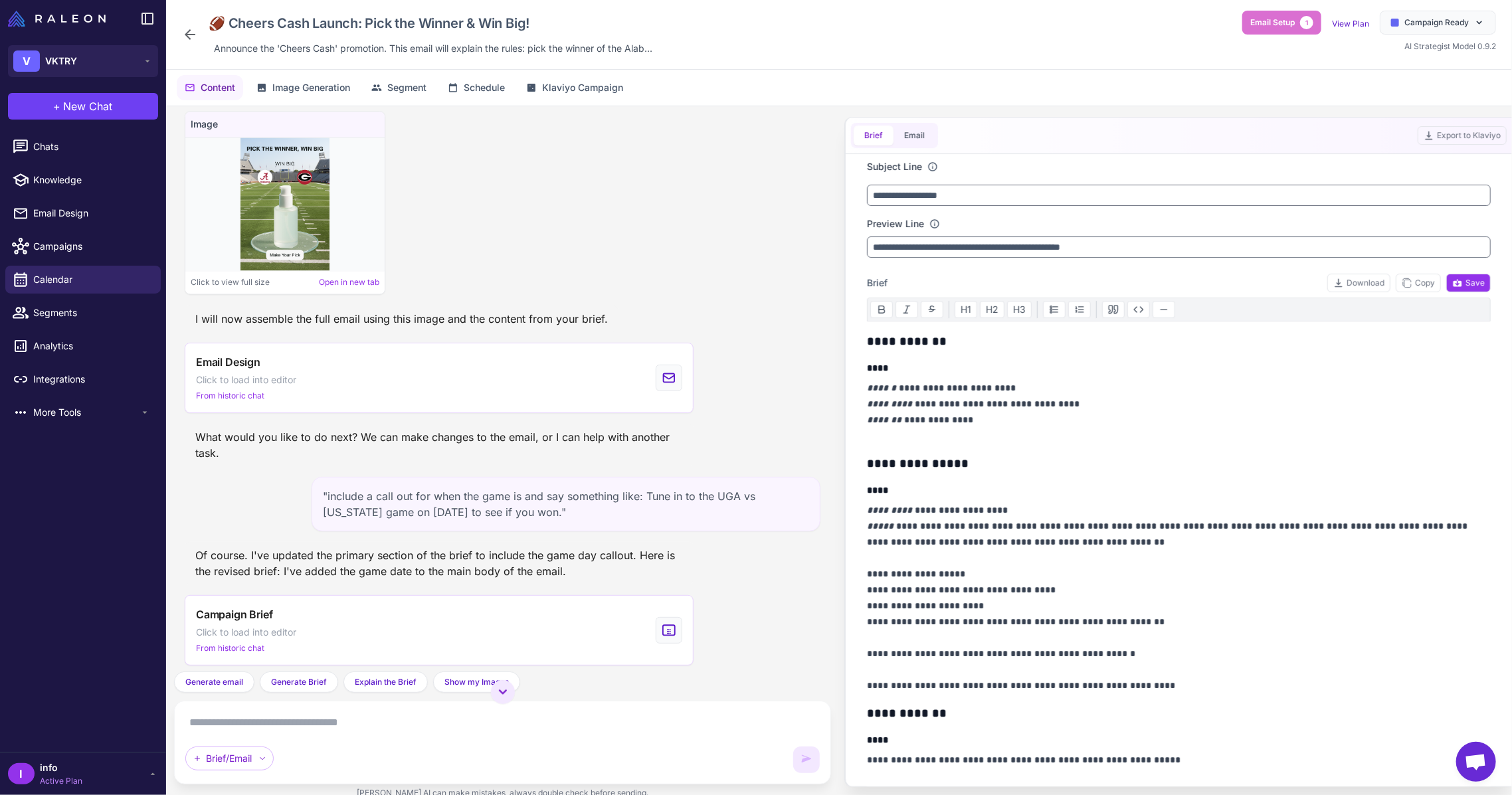
scroll to position [2151, 0]
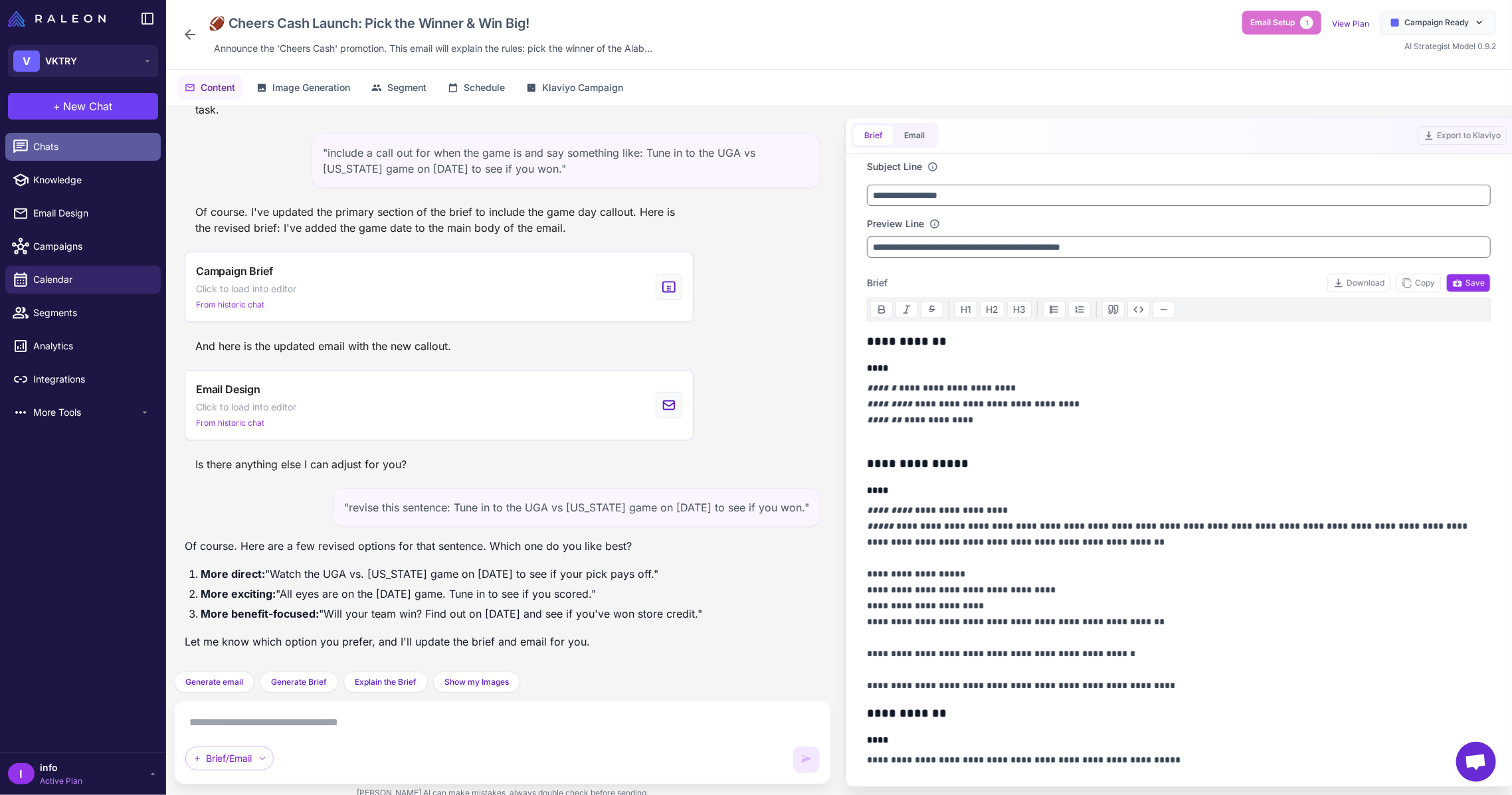
click at [64, 156] on link "Chats" at bounding box center [83, 146] width 156 height 28
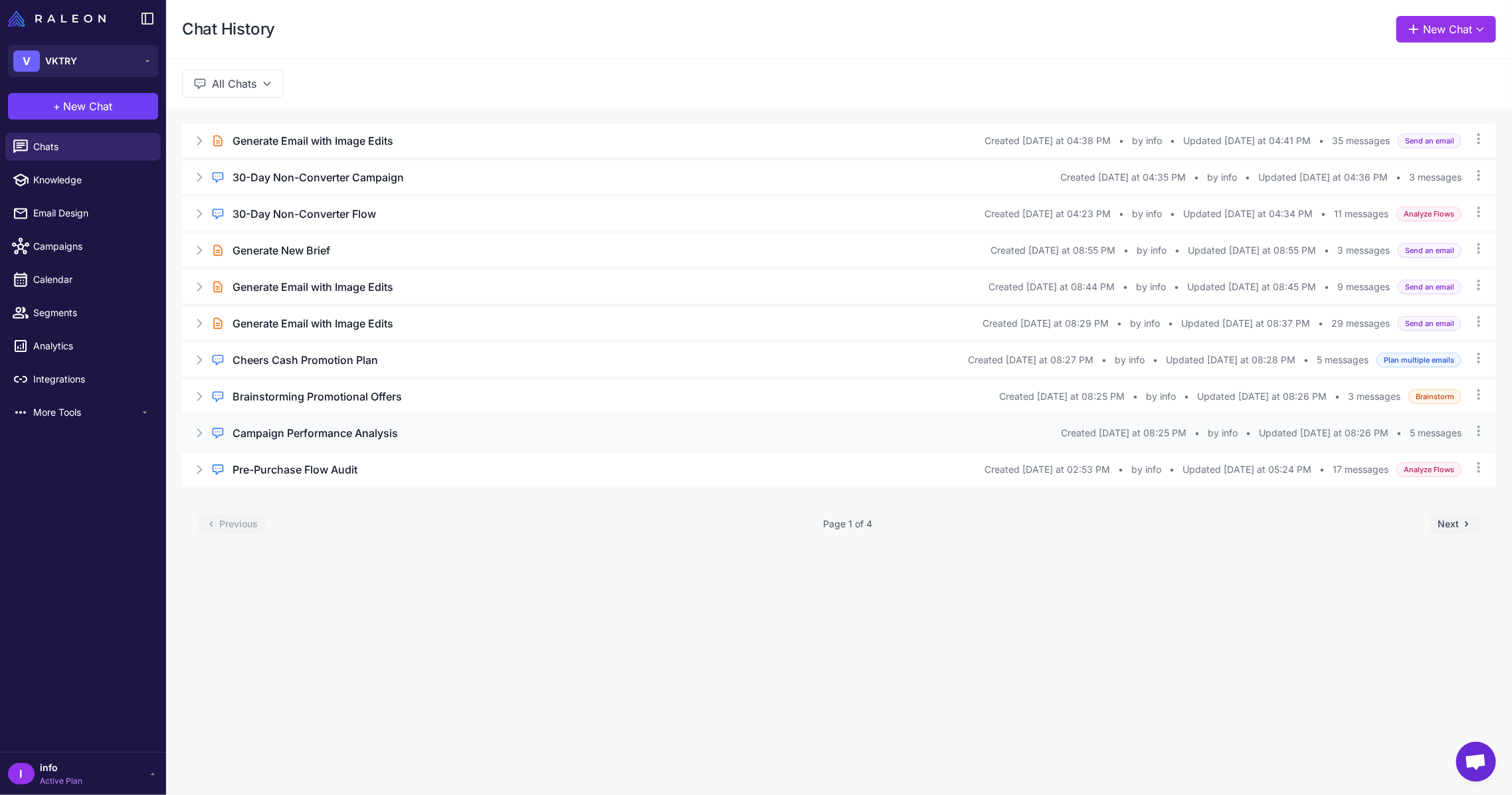
click at [327, 425] on h3 "Campaign Performance Analysis" at bounding box center [315, 433] width 165 height 16
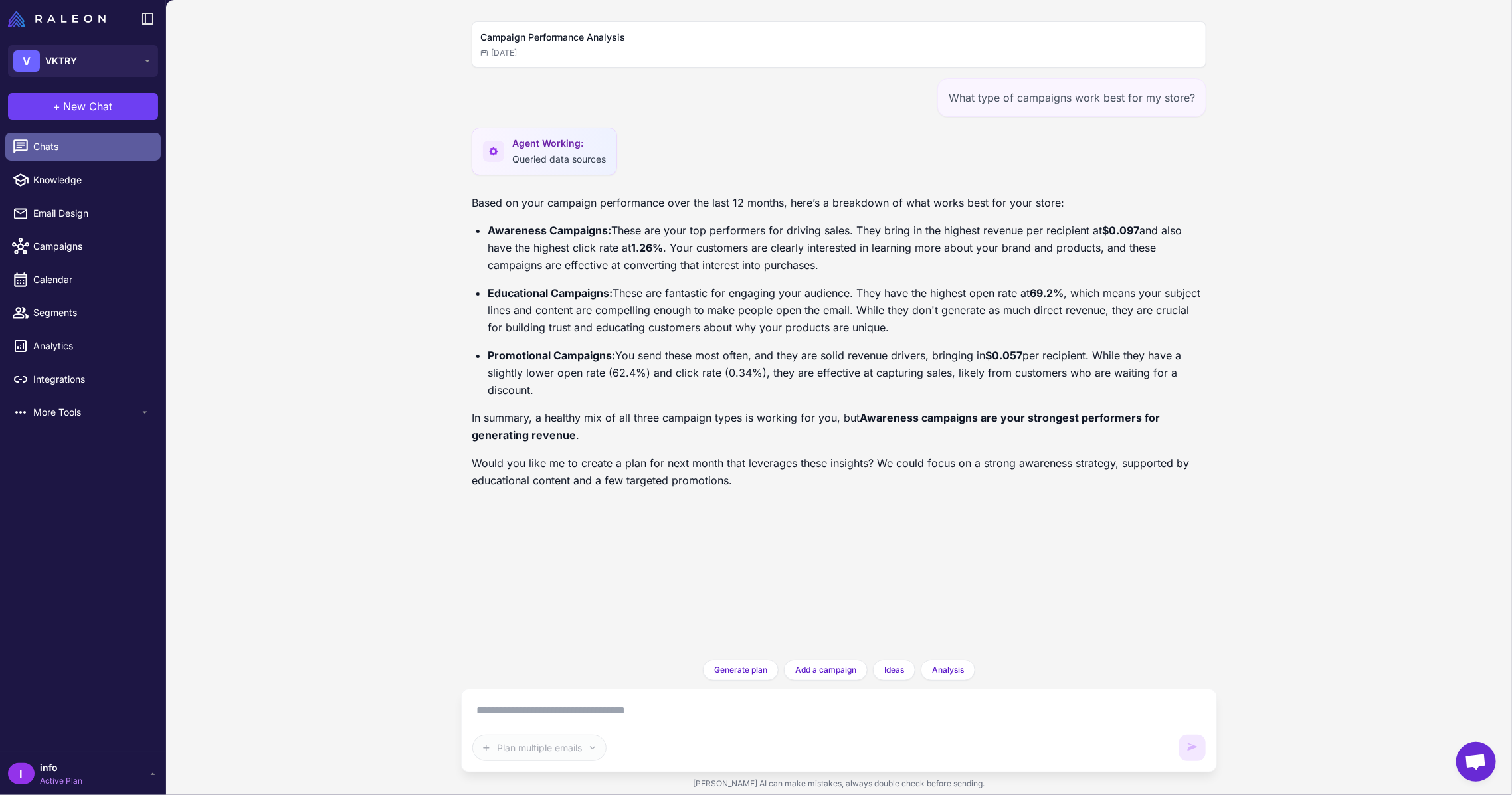
click at [46, 145] on span "Chats" at bounding box center [91, 146] width 117 height 15
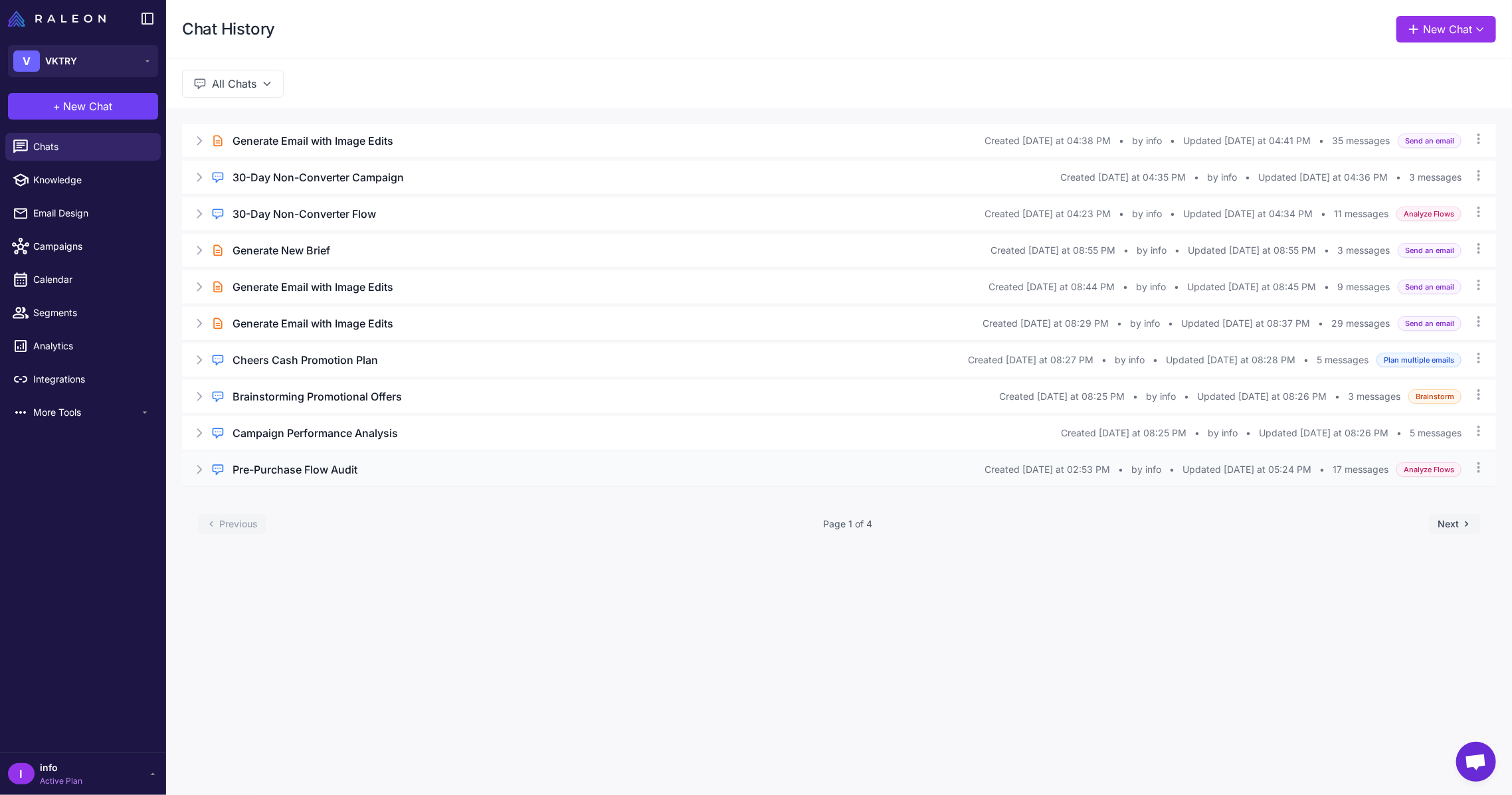
click at [302, 466] on h3 "Pre-Purchase Flow Audit" at bounding box center [295, 469] width 125 height 16
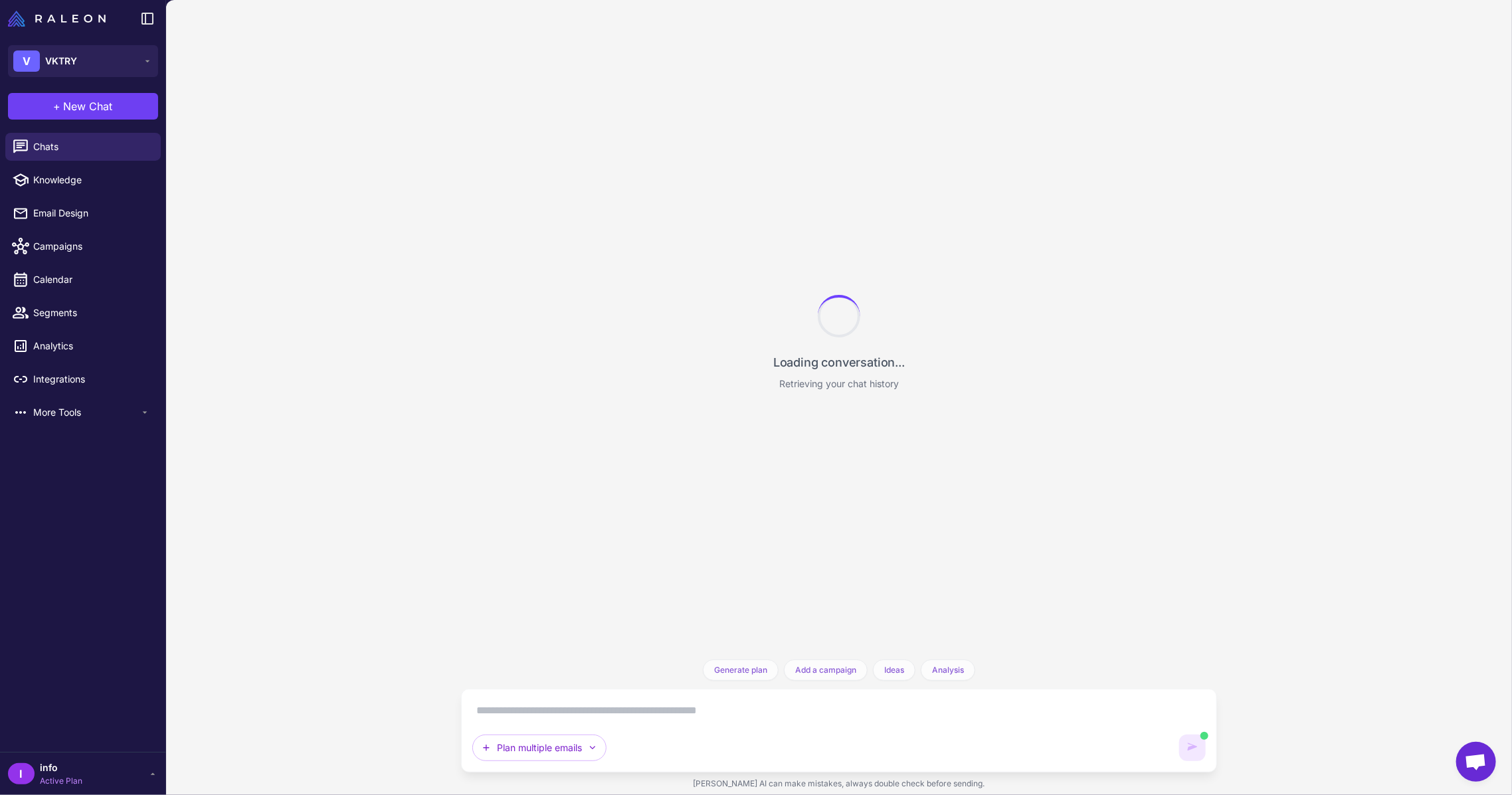
scroll to position [2001, 0]
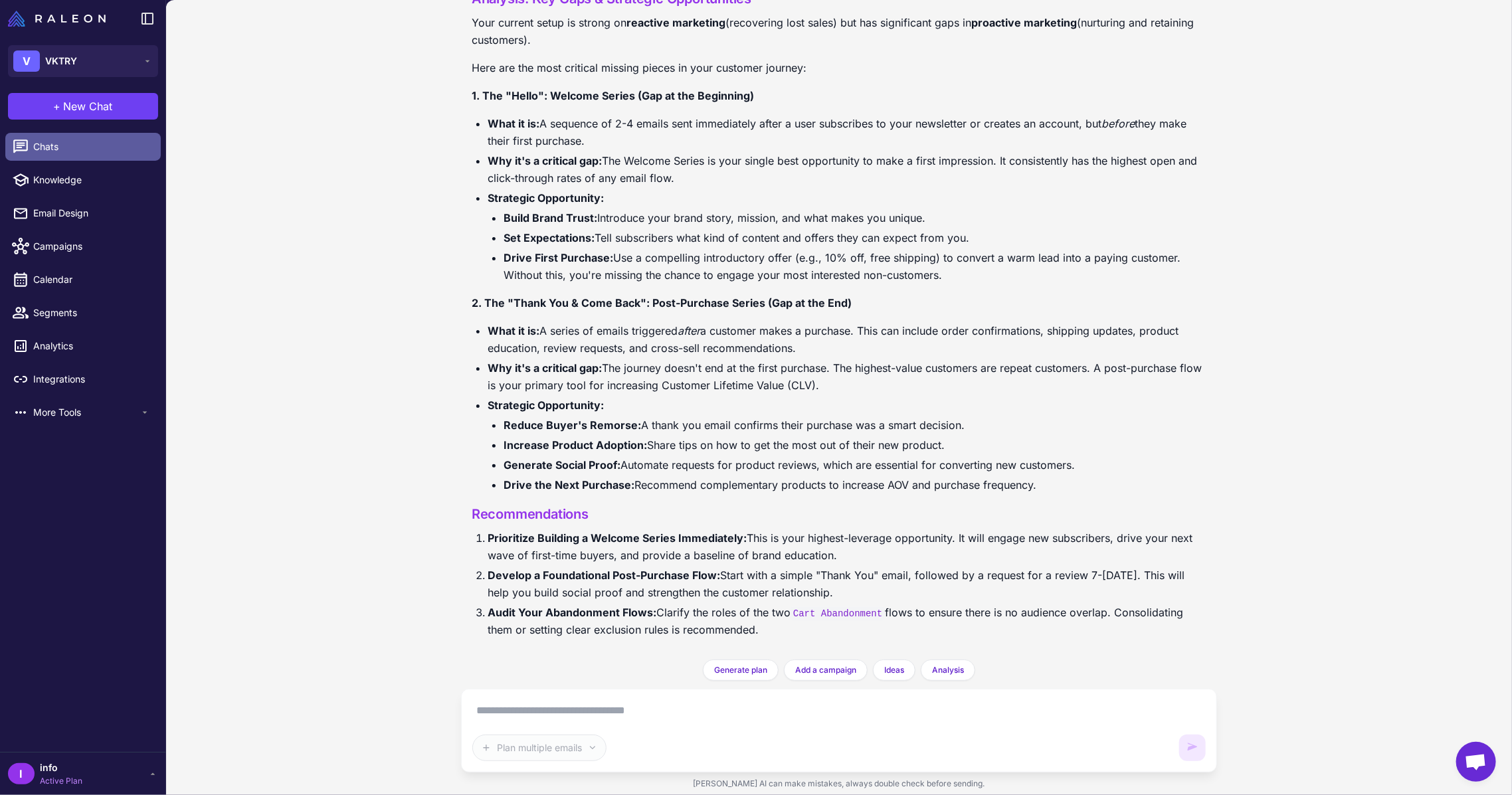
click at [50, 151] on span "Chats" at bounding box center [91, 146] width 117 height 15
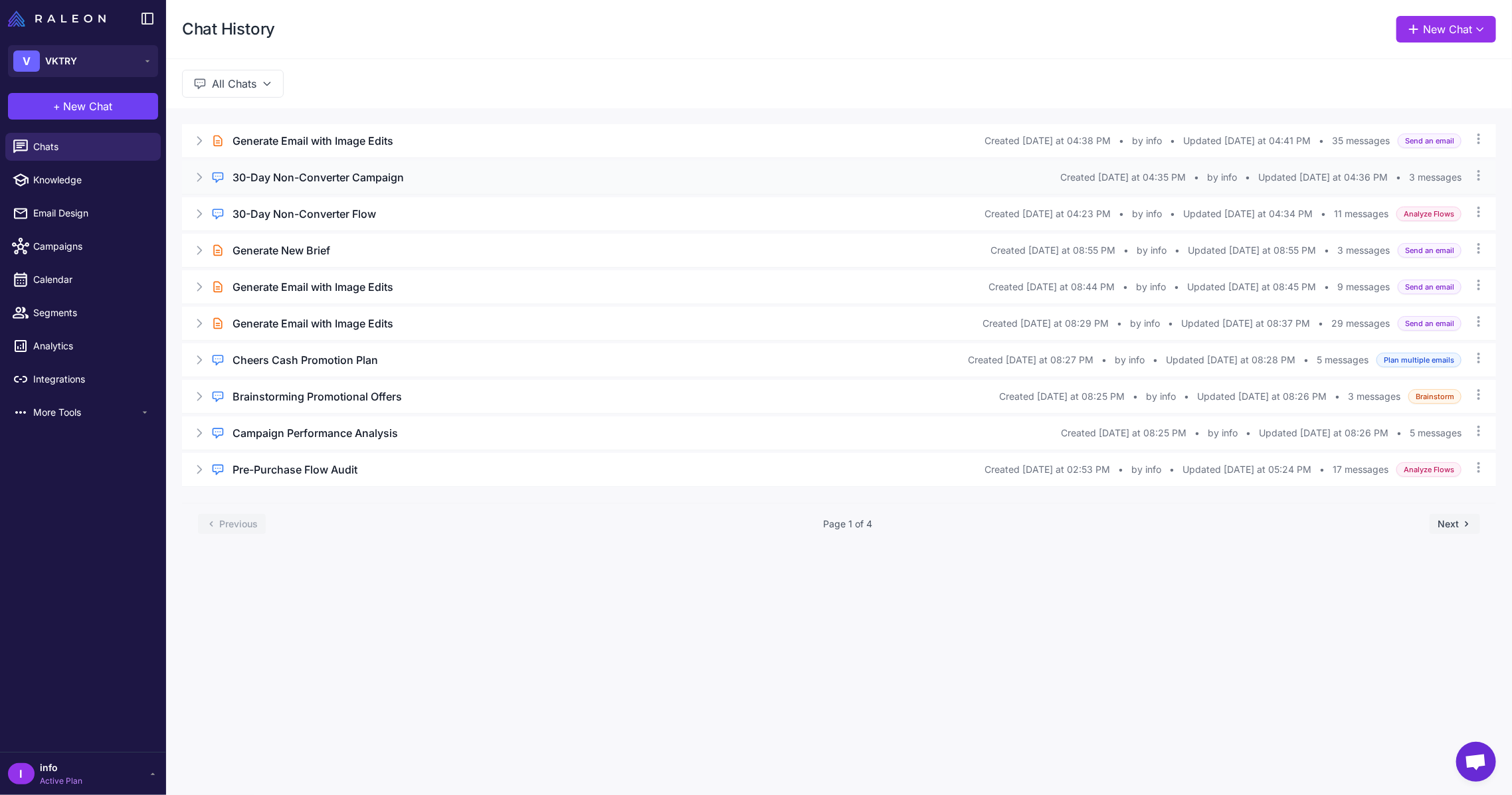
click at [277, 179] on h3 "30-Day Non-Converter Campaign" at bounding box center [318, 177] width 171 height 16
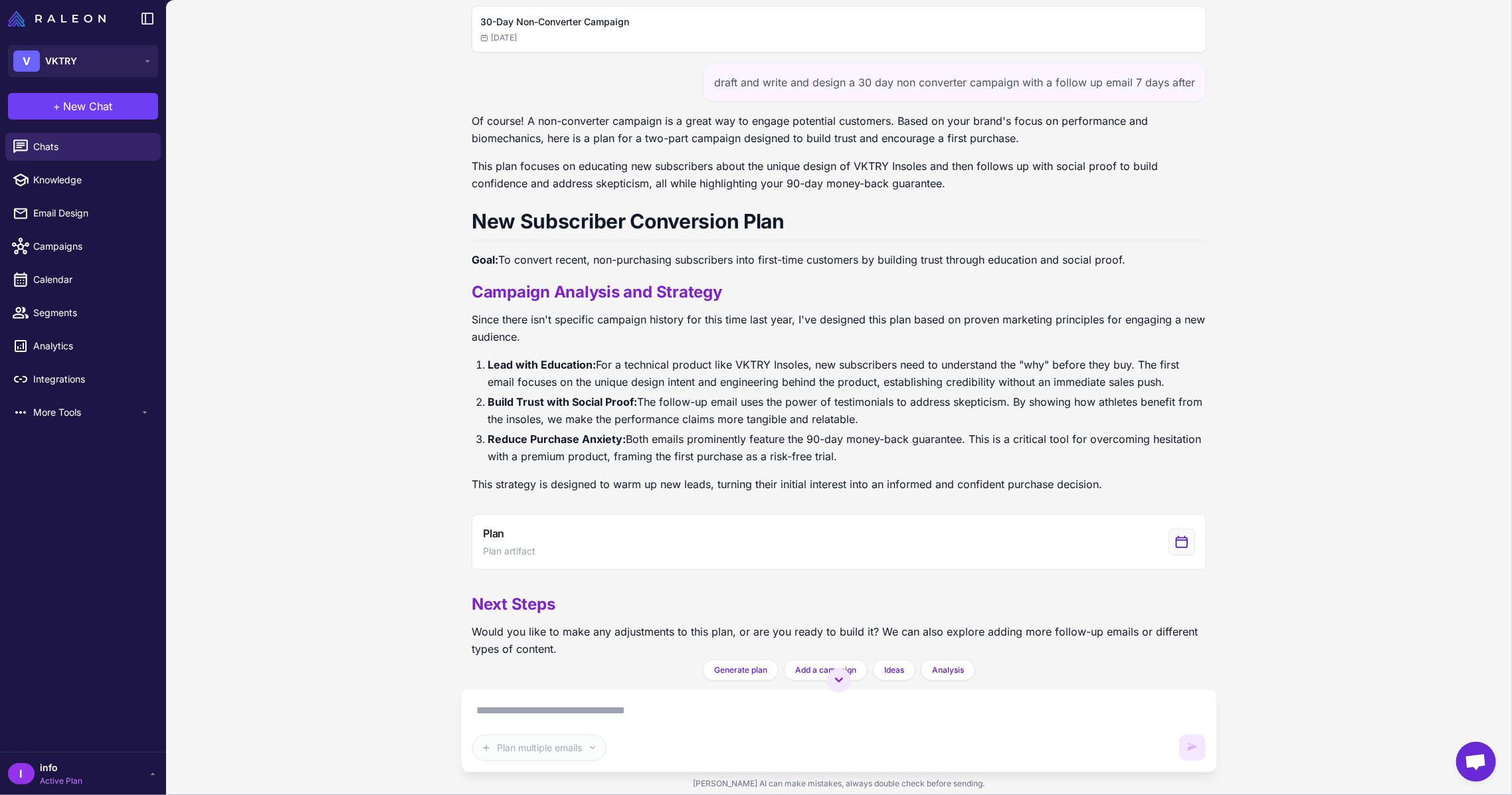
scroll to position [33, 0]
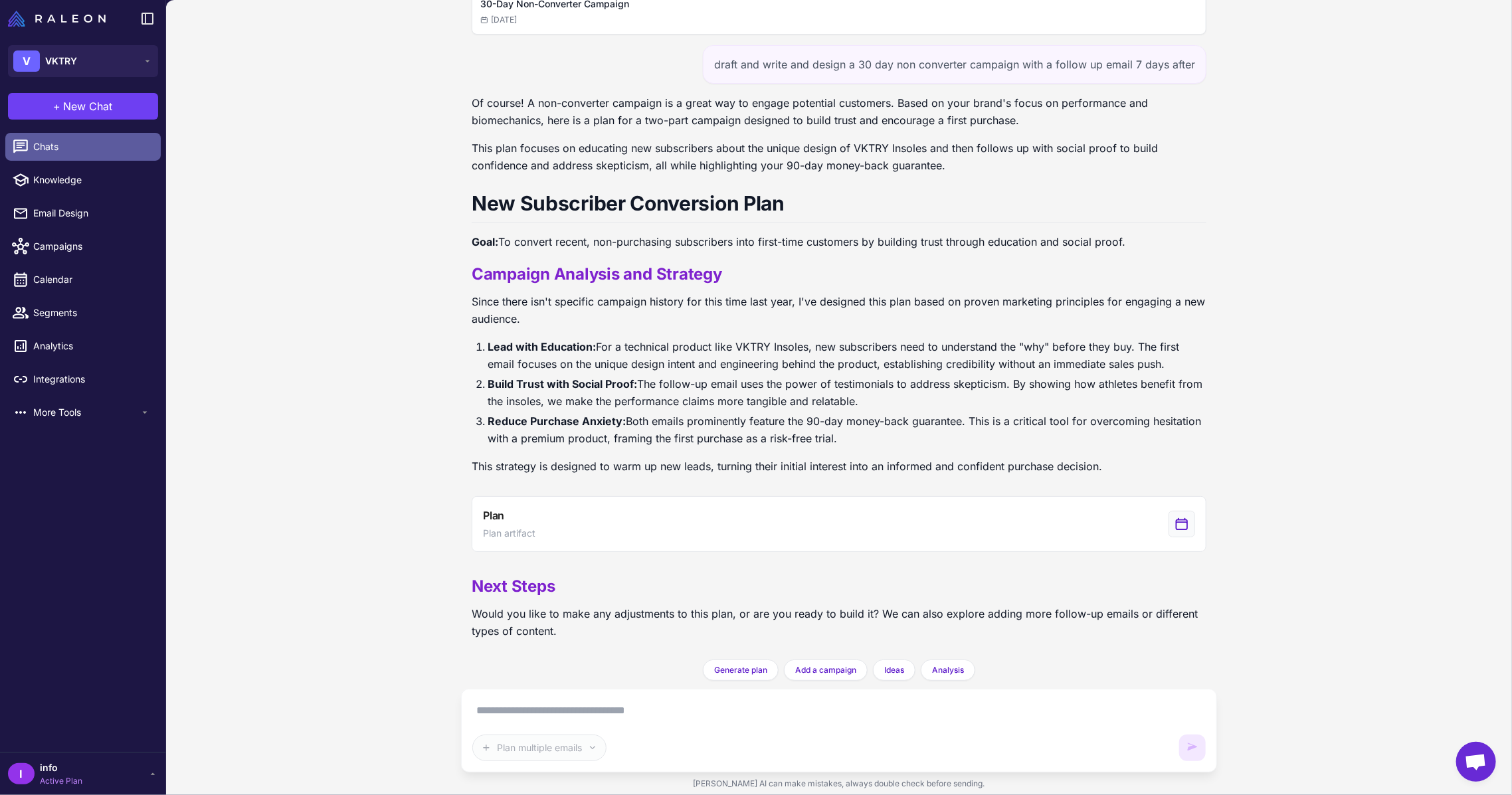
click at [79, 142] on span "Chats" at bounding box center [91, 146] width 117 height 15
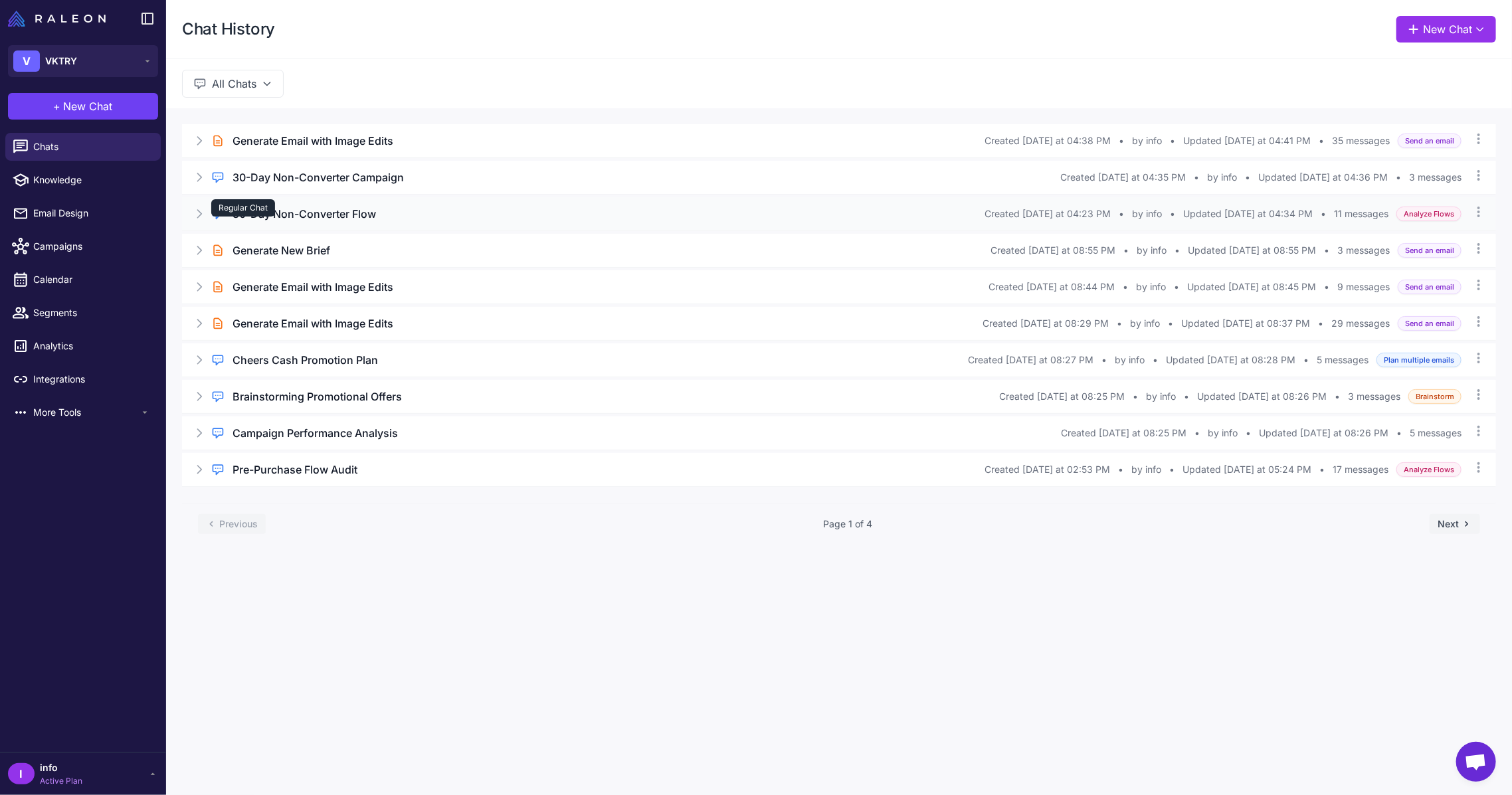
click at [270, 208] on div "Regular Chat" at bounding box center [243, 208] width 64 height 17
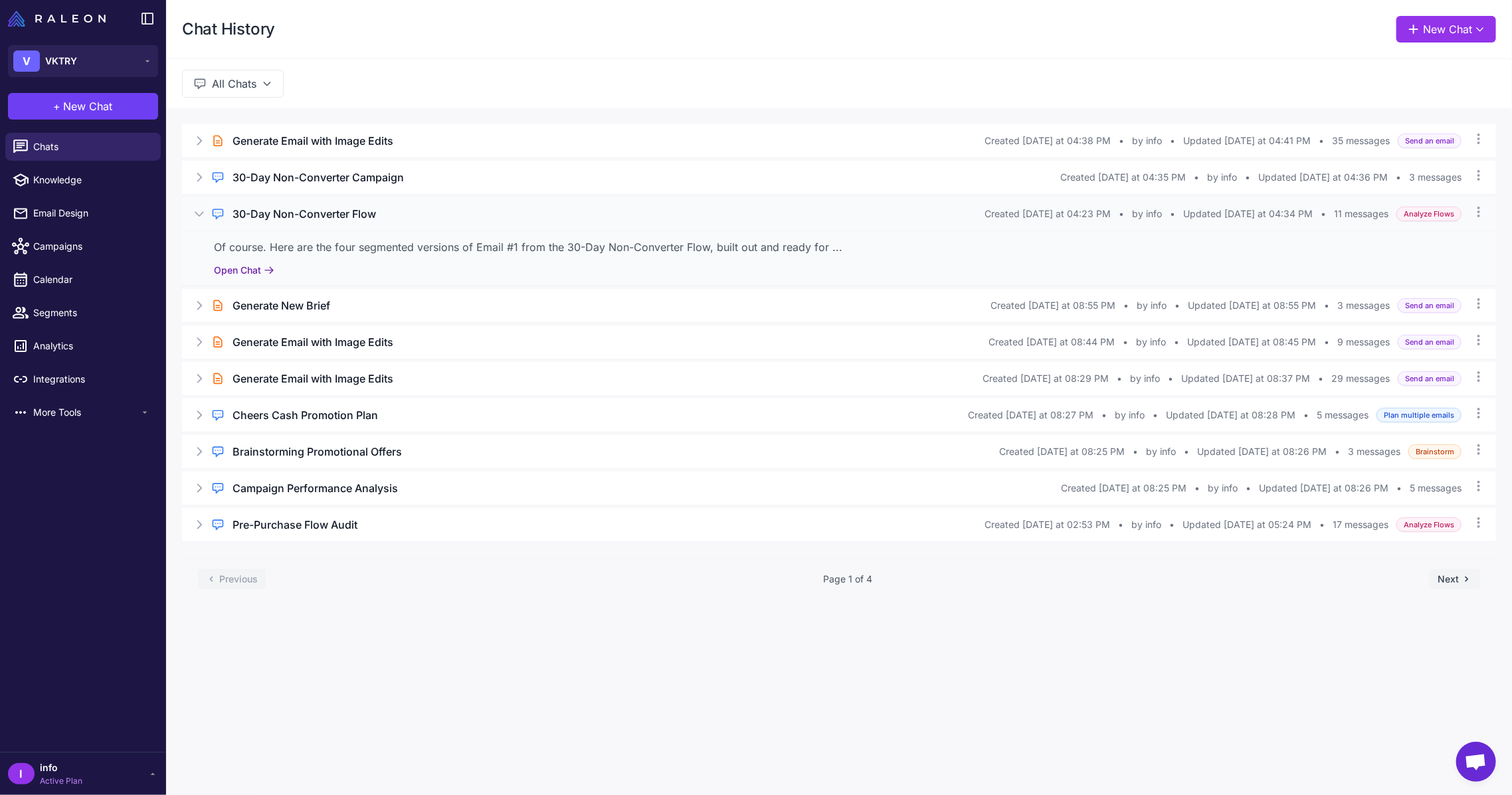
click at [252, 271] on button "Open Chat" at bounding box center [244, 271] width 61 height 15
